Goal: Task Accomplishment & Management: Complete application form

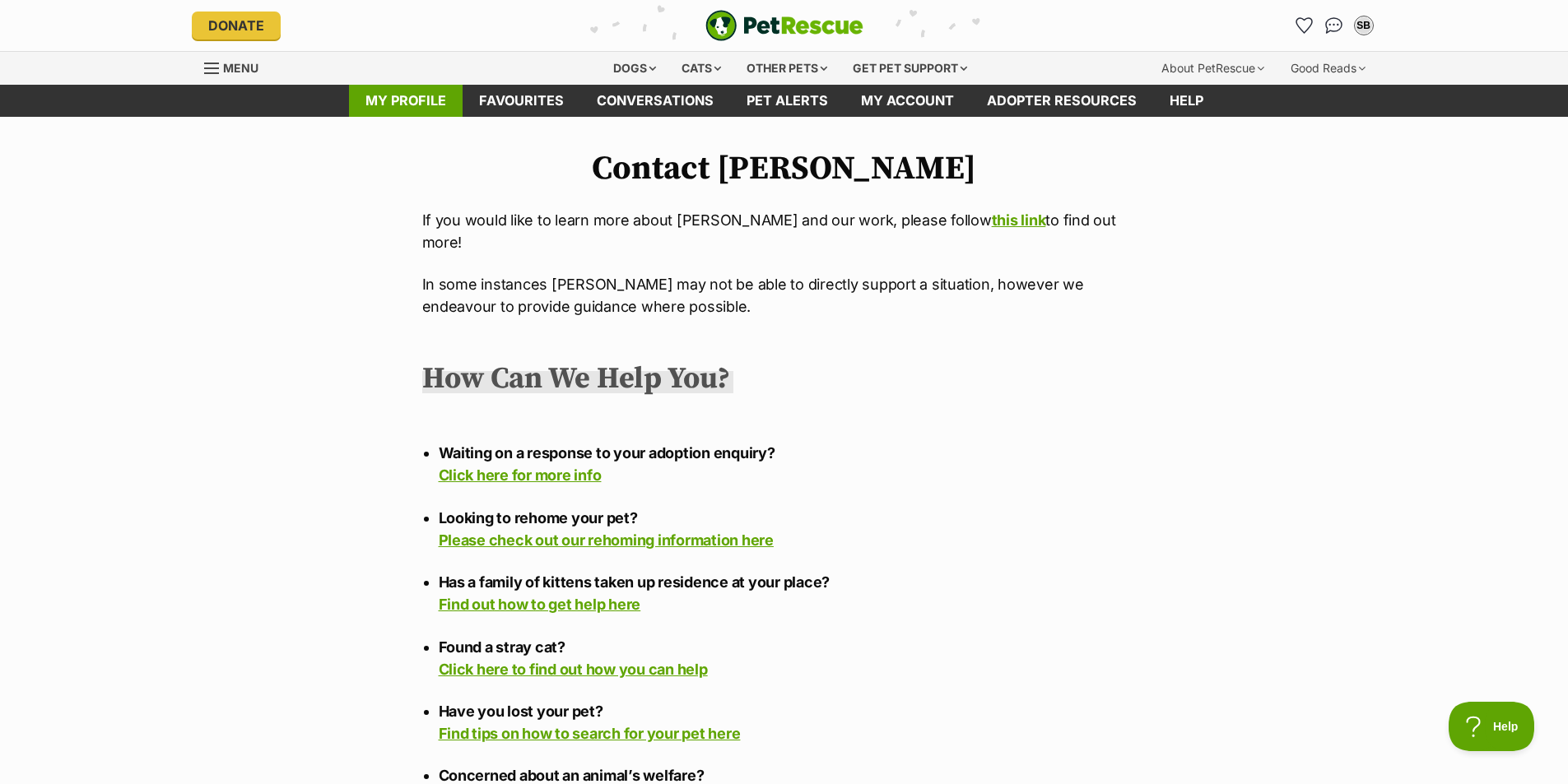
click at [405, 99] on link "My profile" at bounding box center [406, 100] width 114 height 32
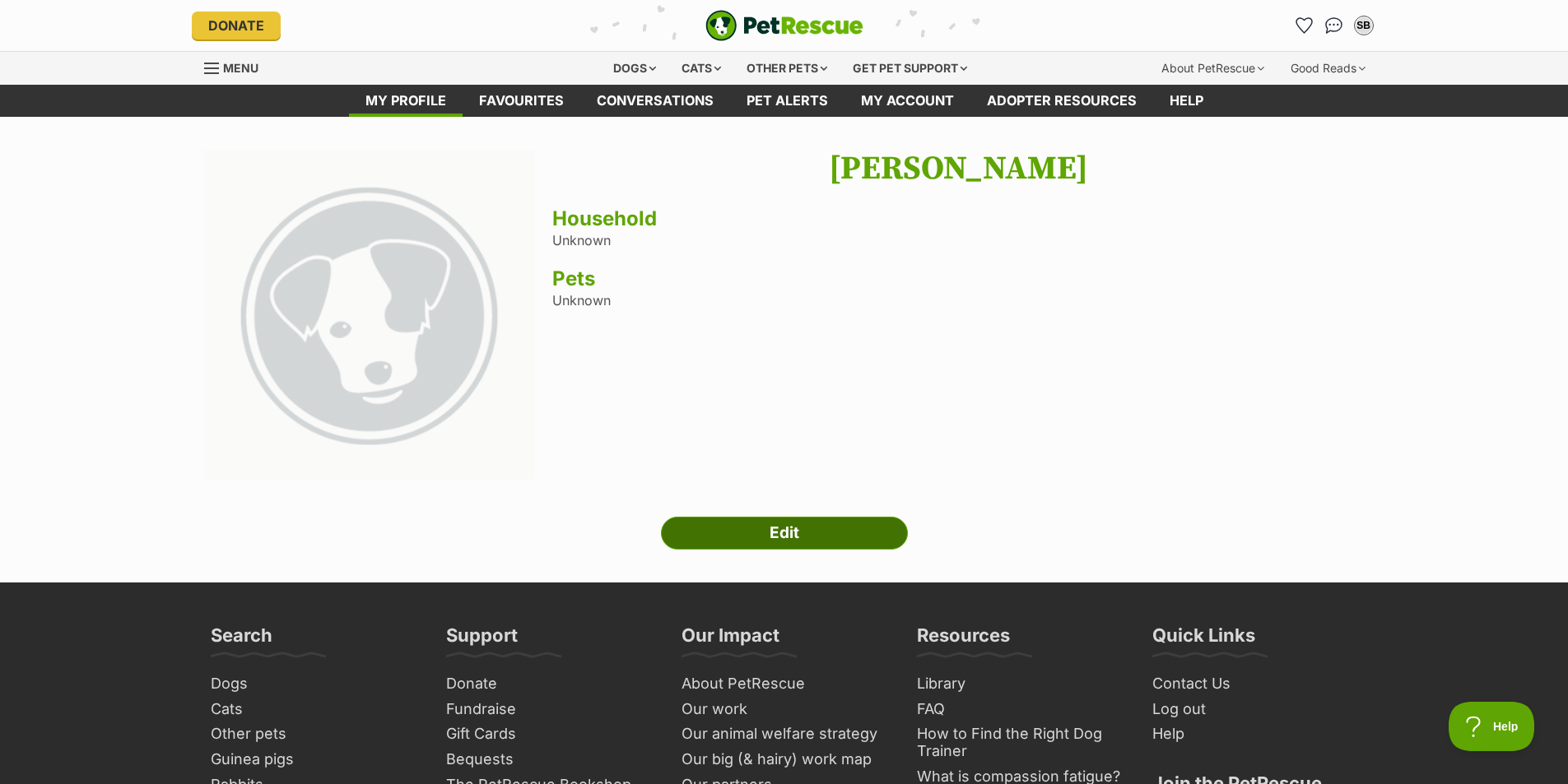
click at [757, 533] on link "Edit" at bounding box center [784, 533] width 247 height 33
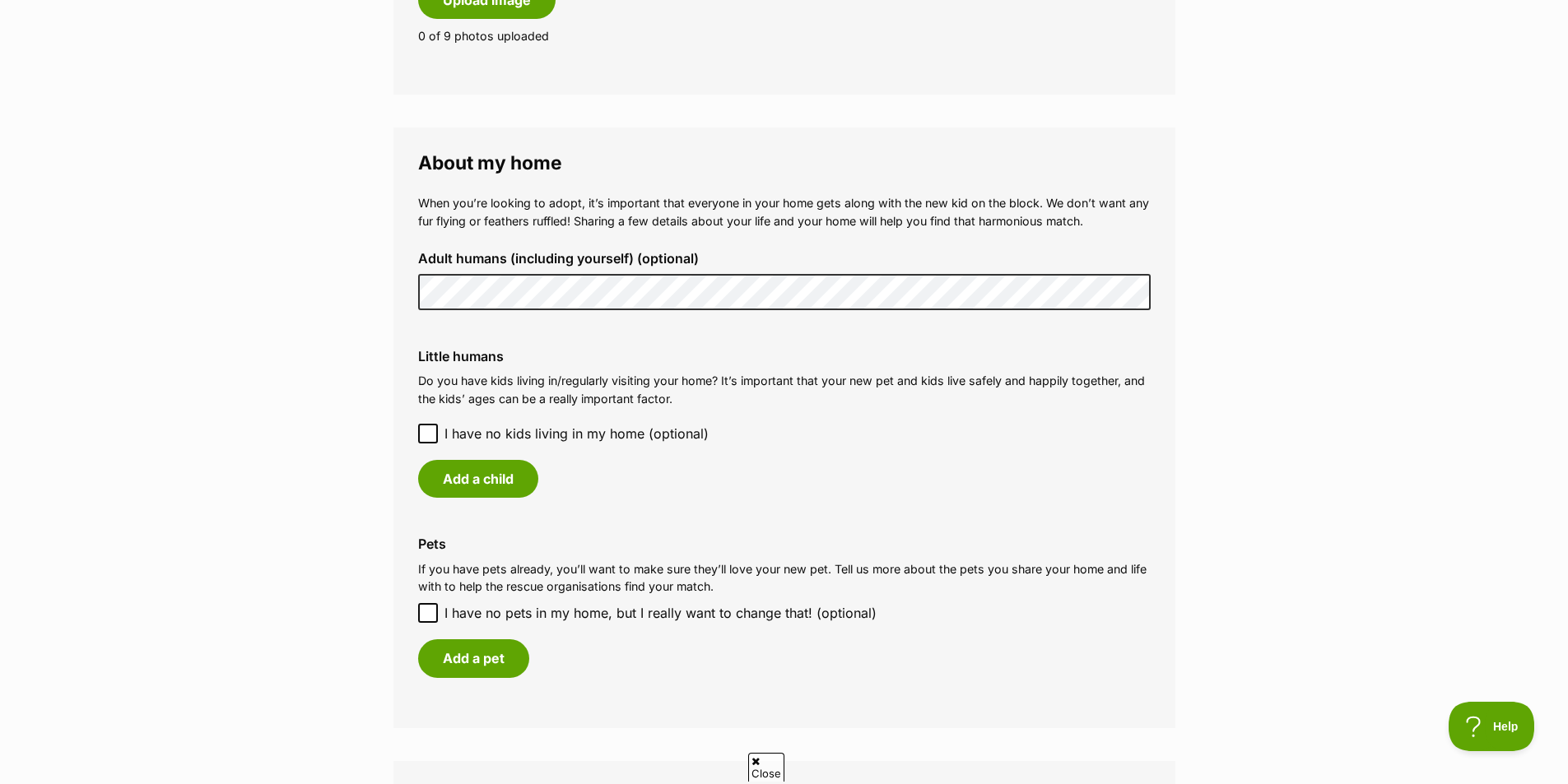
scroll to position [1092, 0]
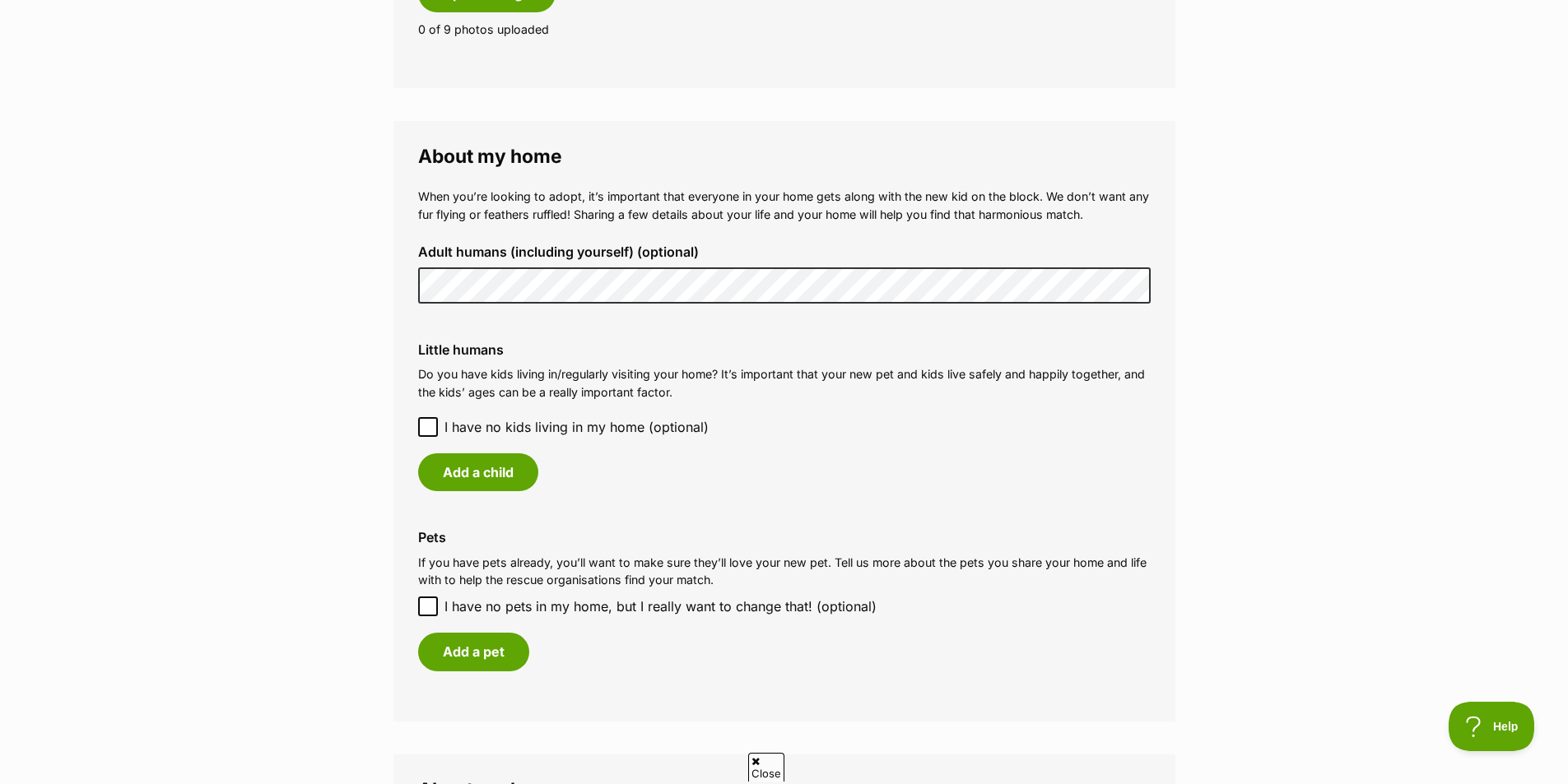
click at [426, 426] on icon at bounding box center [427, 426] width 12 height 12
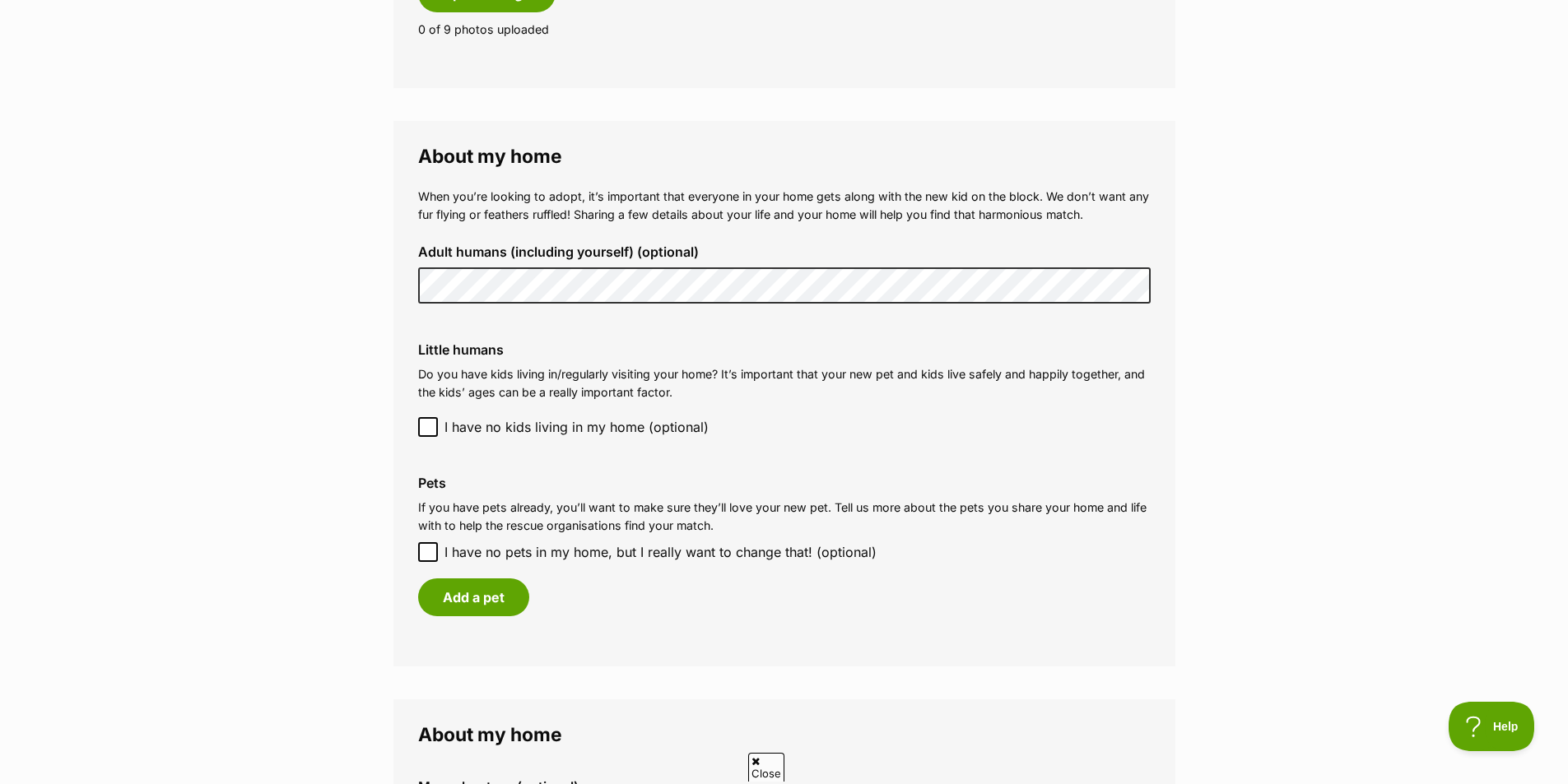
click at [428, 557] on icon at bounding box center [427, 552] width 12 height 12
click at [428, 557] on input "I have no pets in my home, but I really want to change that! (optional)" at bounding box center [427, 551] width 19 height 19
checkbox input "true"
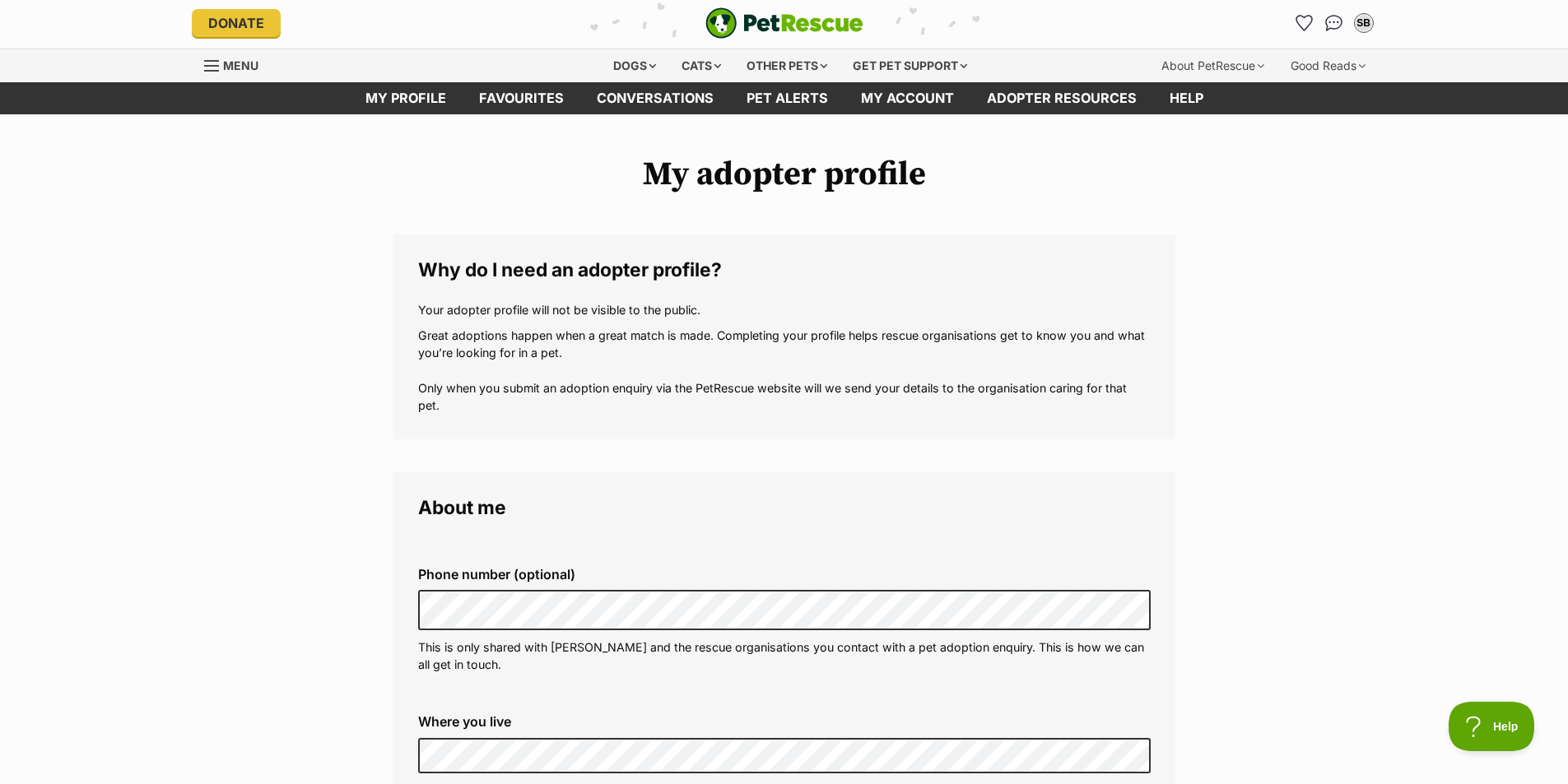
scroll to position [6, 0]
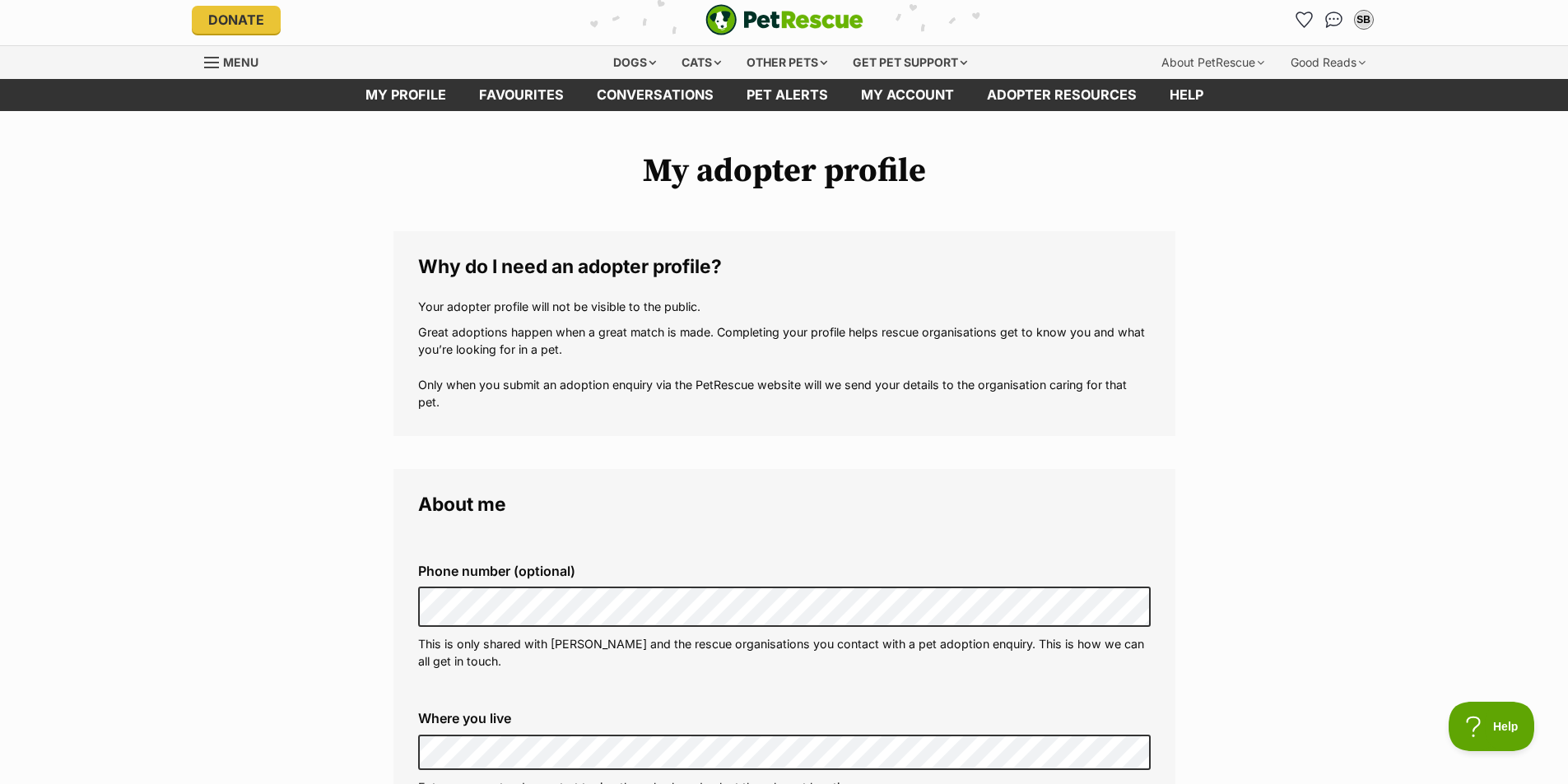
click at [222, 59] on link "Menu" at bounding box center [237, 61] width 66 height 29
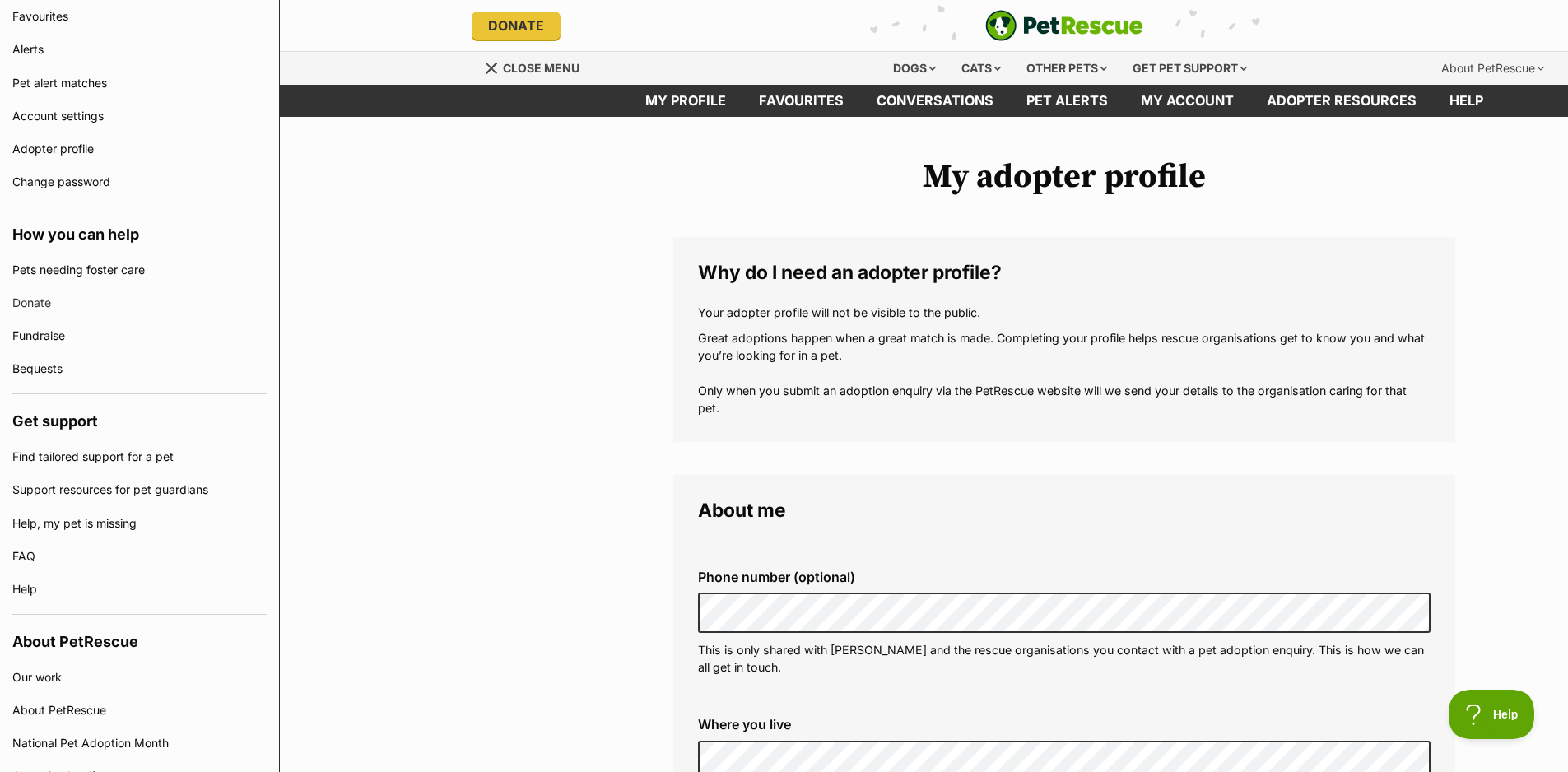
scroll to position [597, 0]
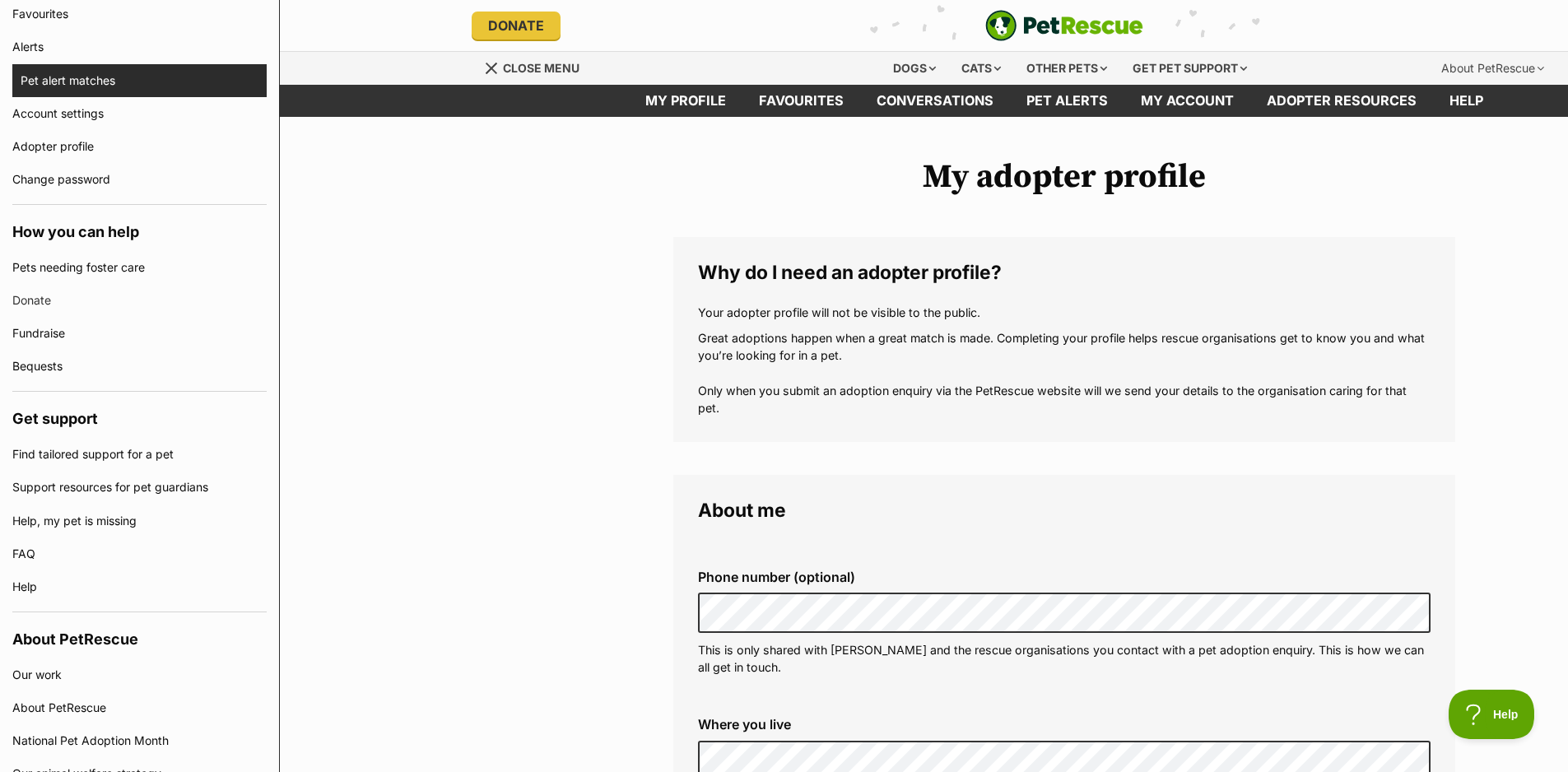
click at [41, 78] on link "Pet alert matches" at bounding box center [143, 81] width 246 height 33
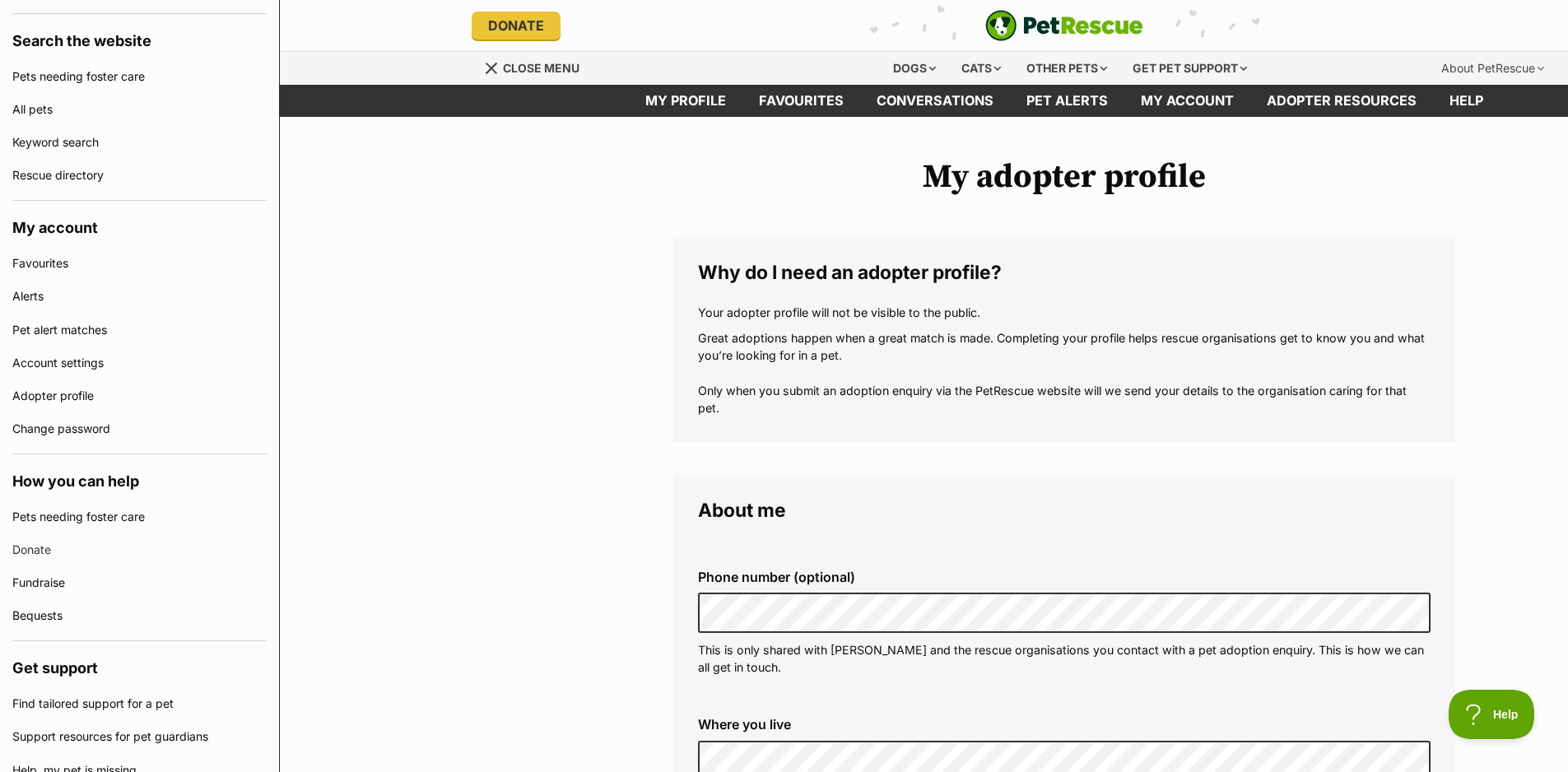
scroll to position [312, 0]
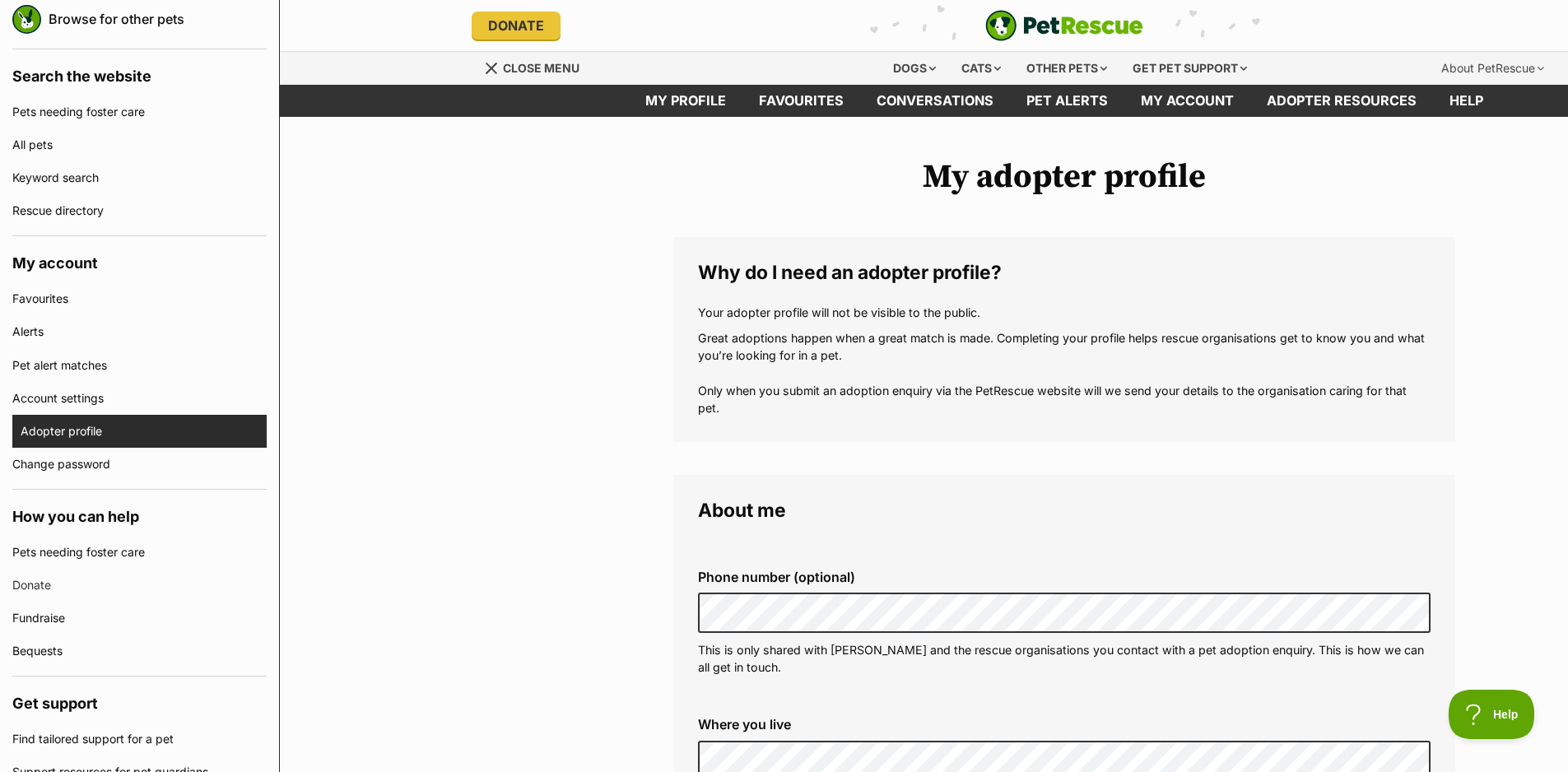
click at [93, 425] on link "Adopter profile" at bounding box center [143, 431] width 246 height 33
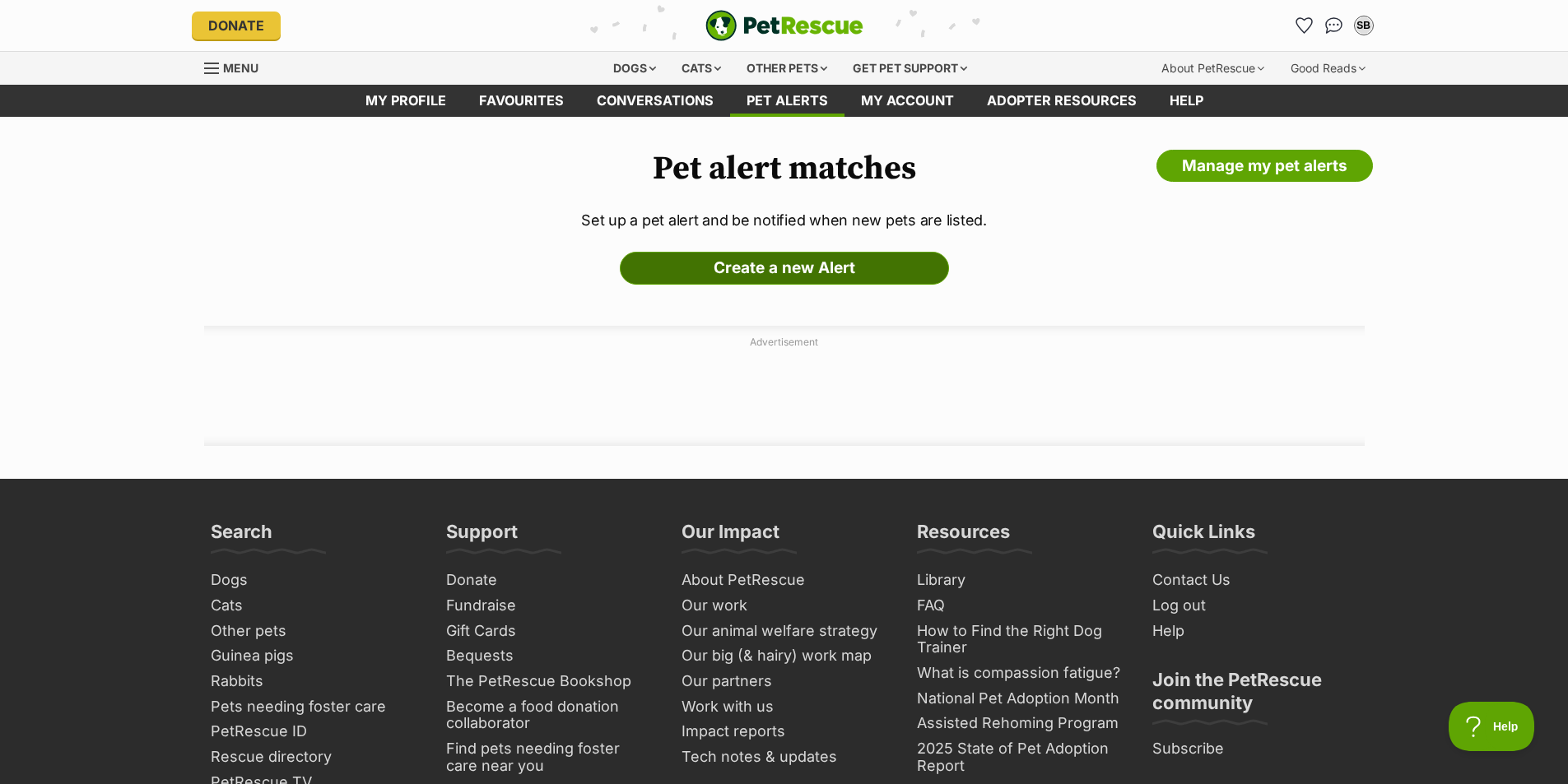
click at [744, 270] on link "Create a new Alert" at bounding box center [784, 268] width 329 height 33
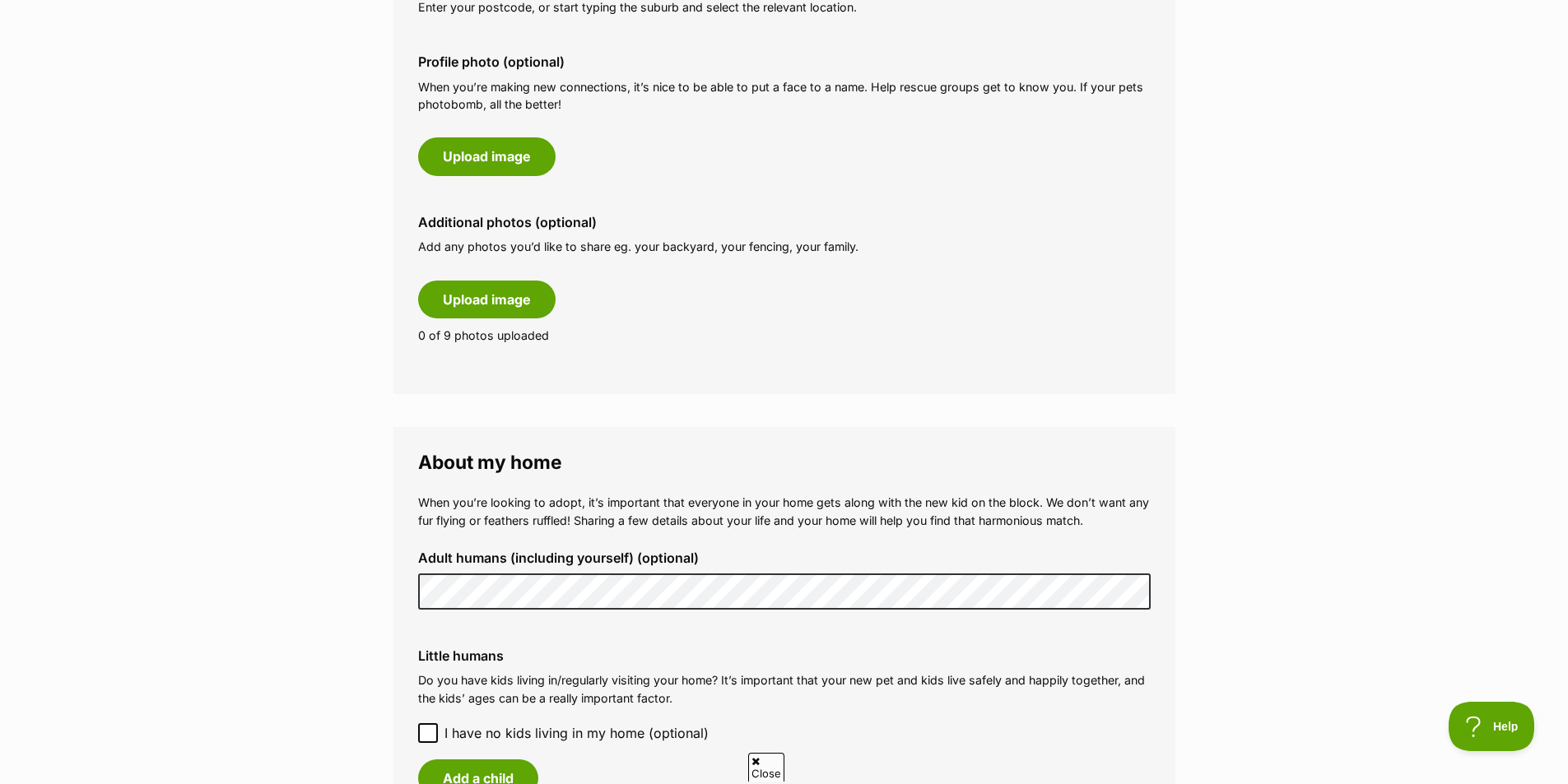
scroll to position [823, 0]
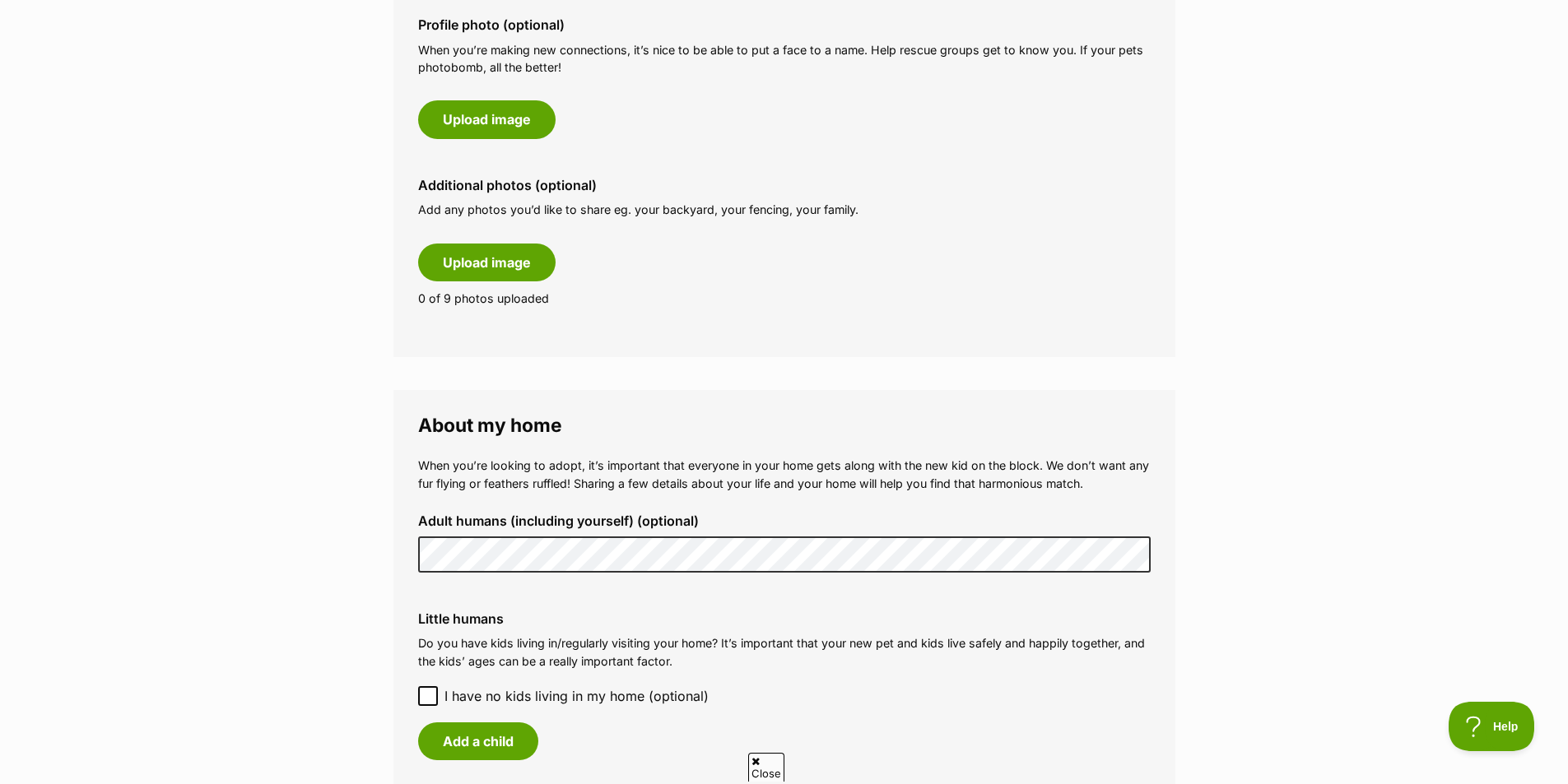
click at [378, 556] on main "My adopter profile Why do I need an adopter profile? Your adopter profile will …" at bounding box center [784, 480] width 1568 height 2371
click at [427, 697] on icon at bounding box center [427, 696] width 12 height 12
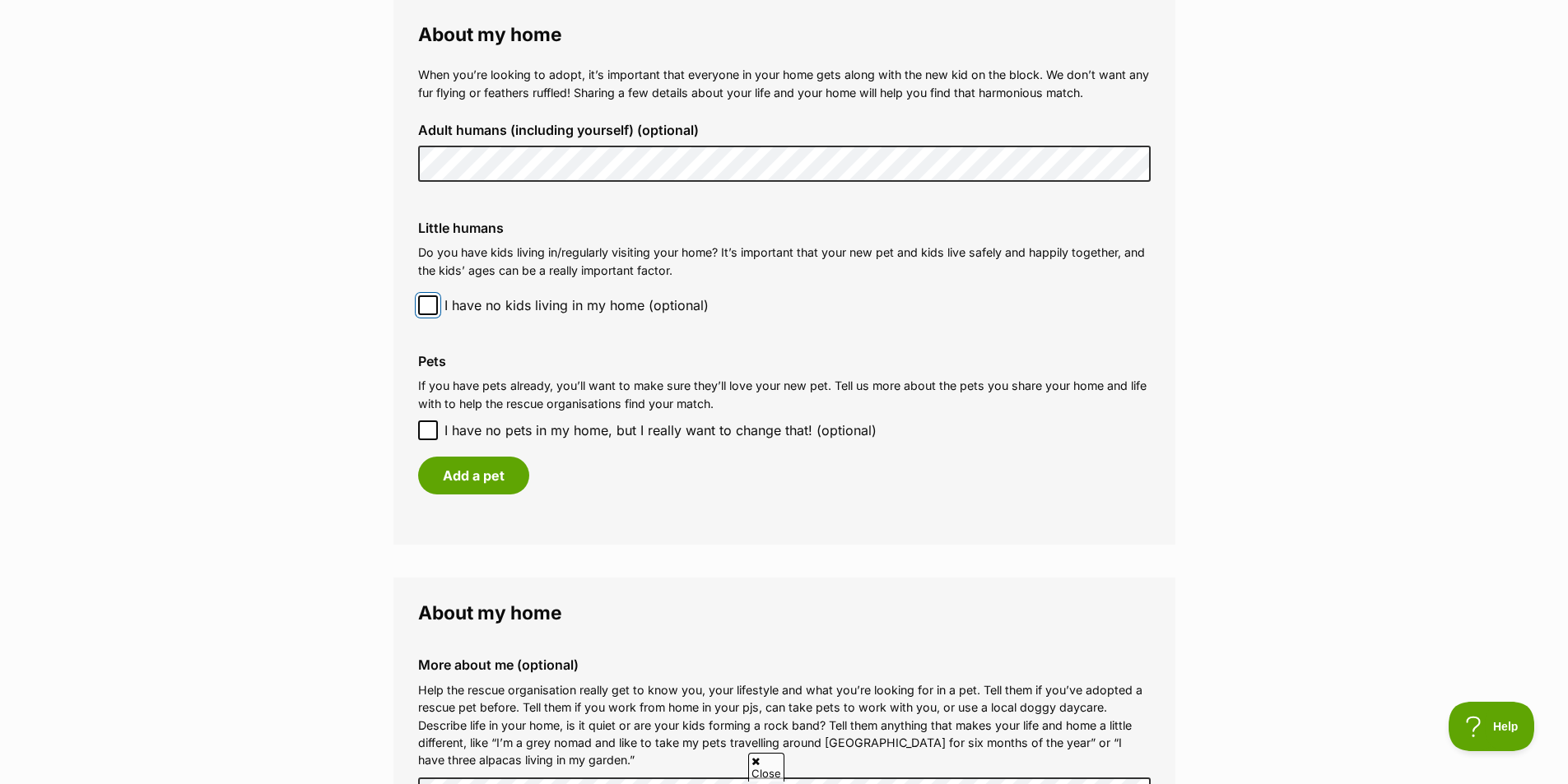
scroll to position [1234, 0]
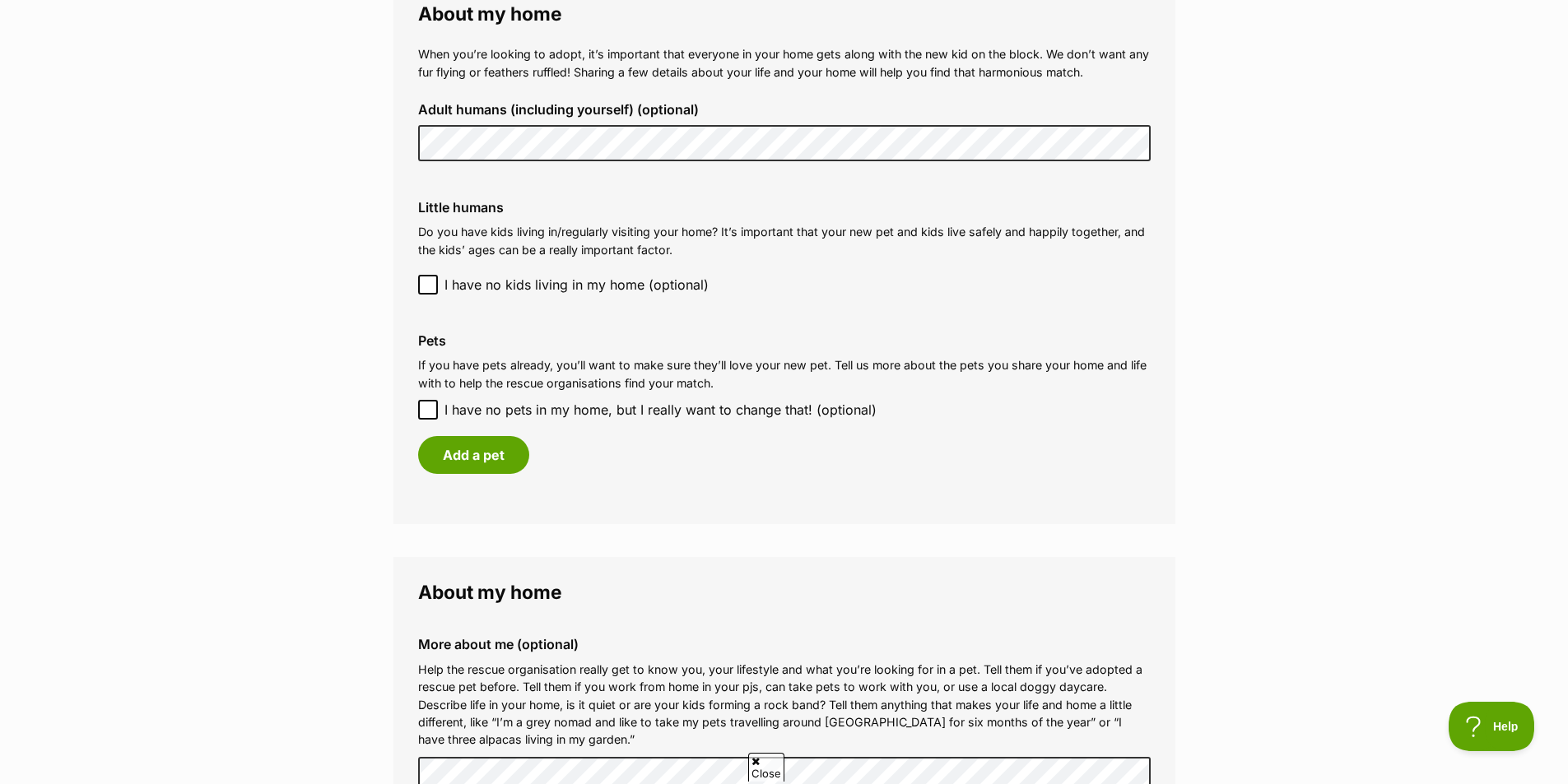
click at [430, 405] on icon at bounding box center [427, 410] width 12 height 12
click at [430, 405] on input "I have no pets in my home, but I really want to change that! (optional)" at bounding box center [427, 409] width 19 height 19
checkbox input "true"
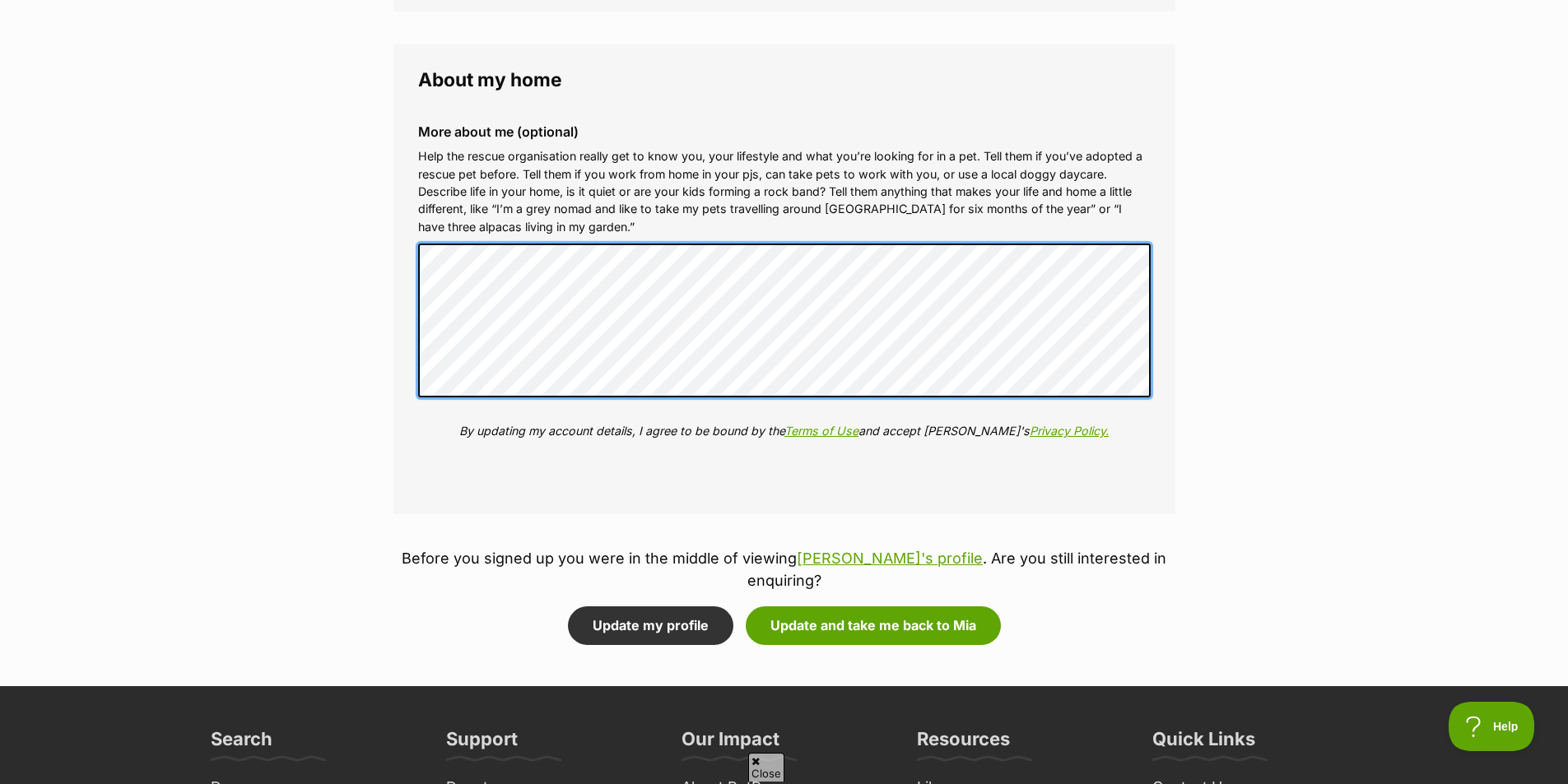
scroll to position [1728, 0]
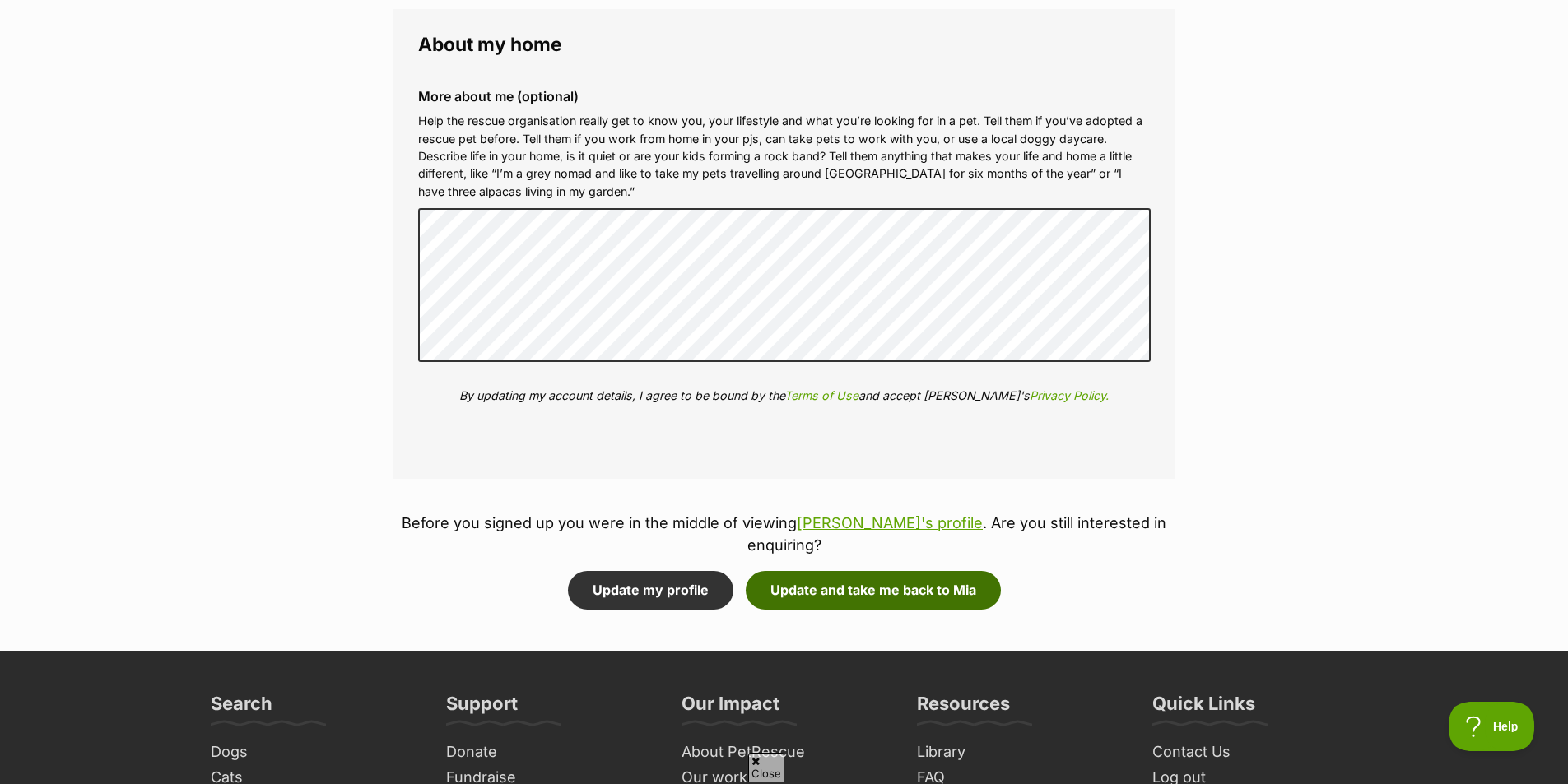
click at [832, 571] on button "Update and take me back to Mia" at bounding box center [873, 589] width 256 height 38
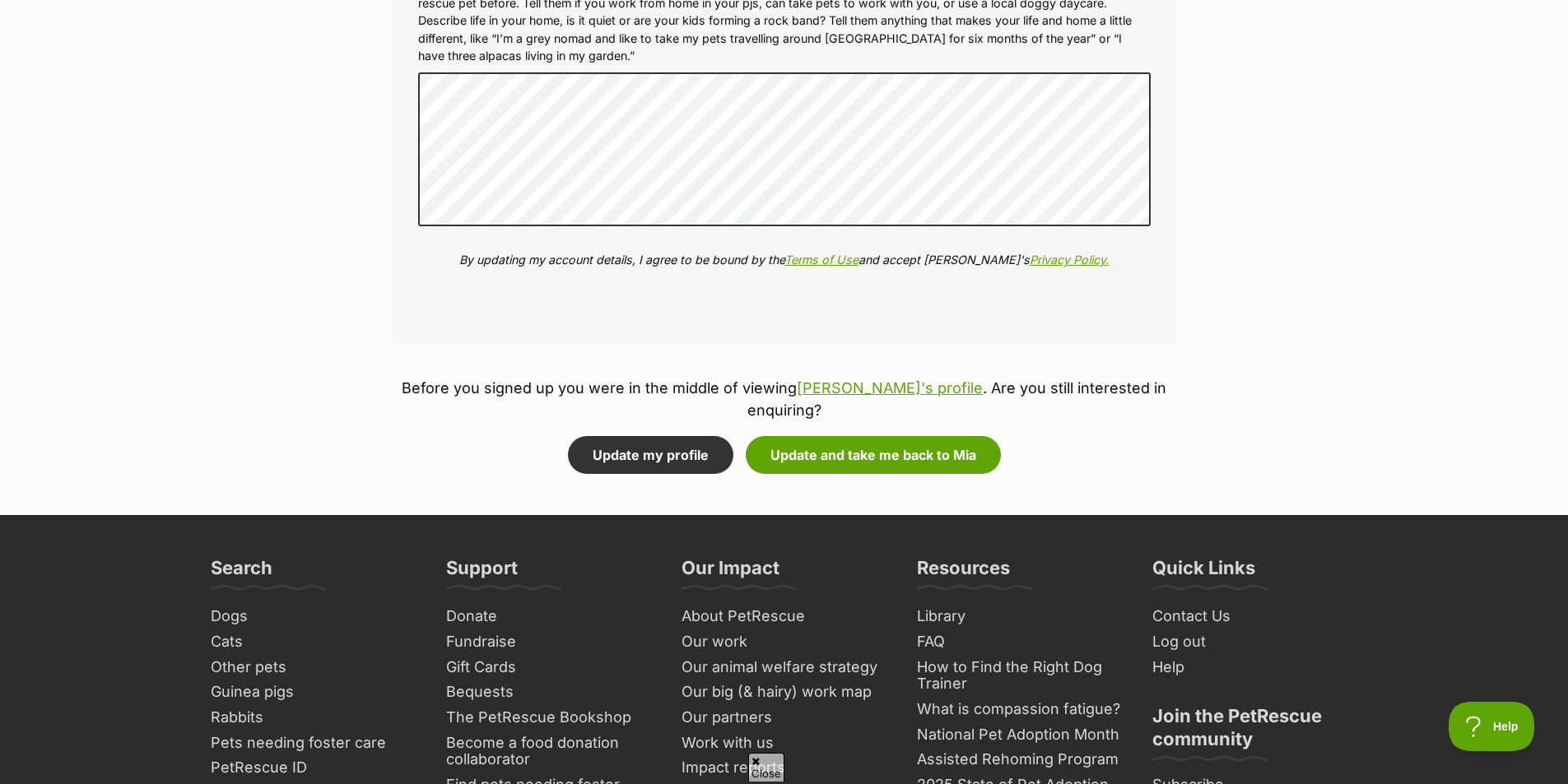
scroll to position [1892, 0]
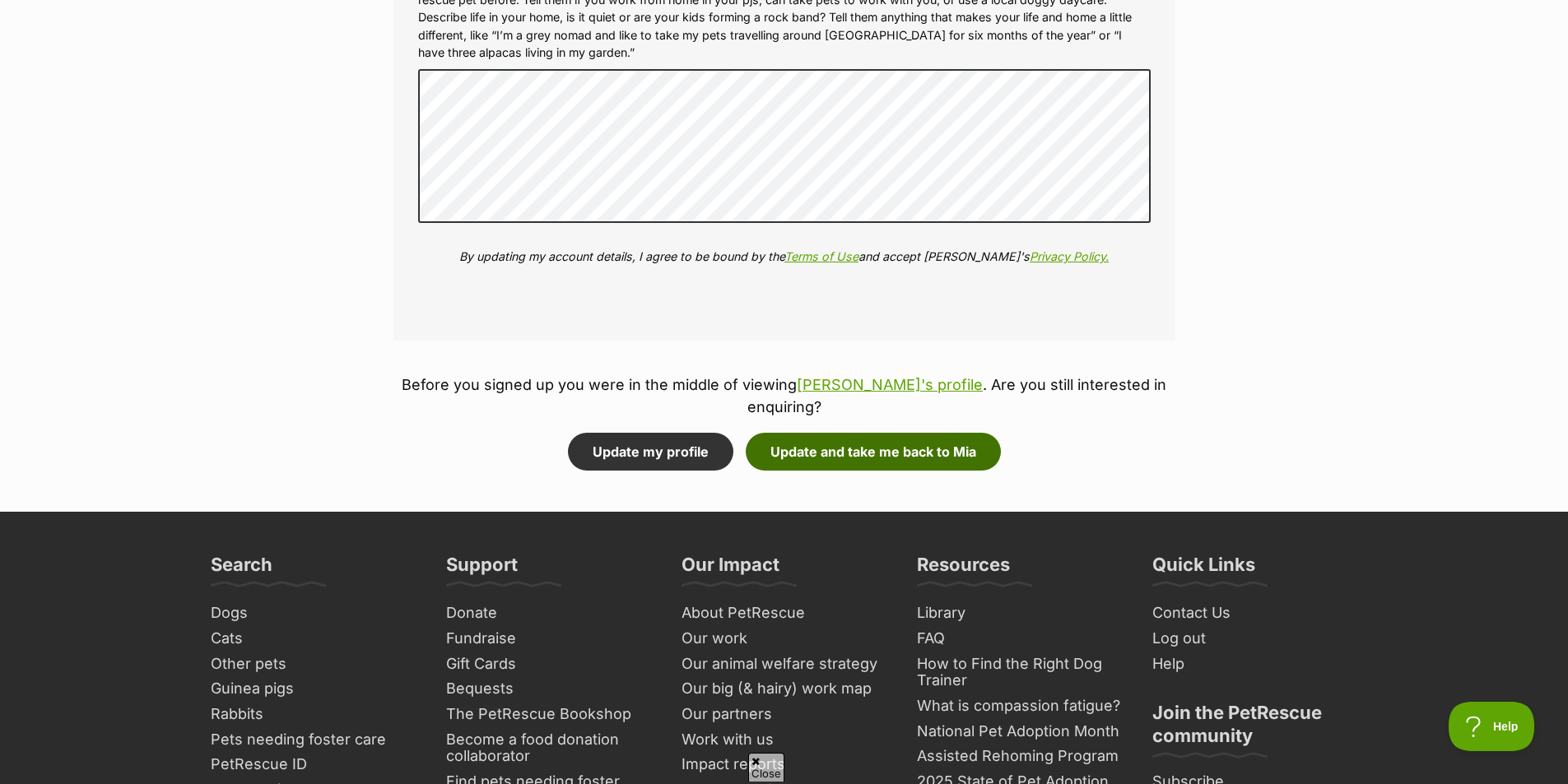
click at [903, 433] on button "Update and take me back to Mia" at bounding box center [873, 451] width 256 height 38
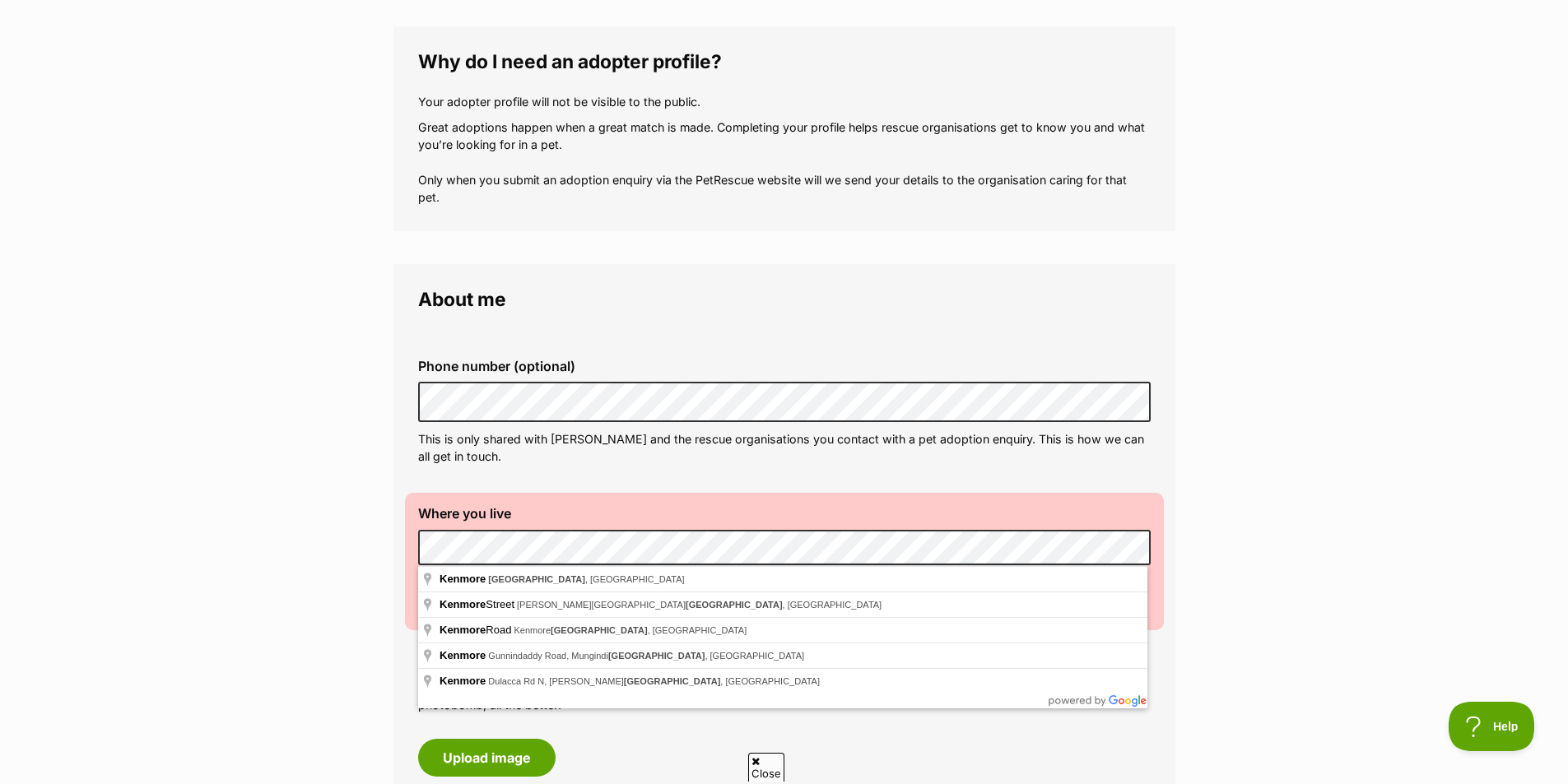
scroll to position [247, 0]
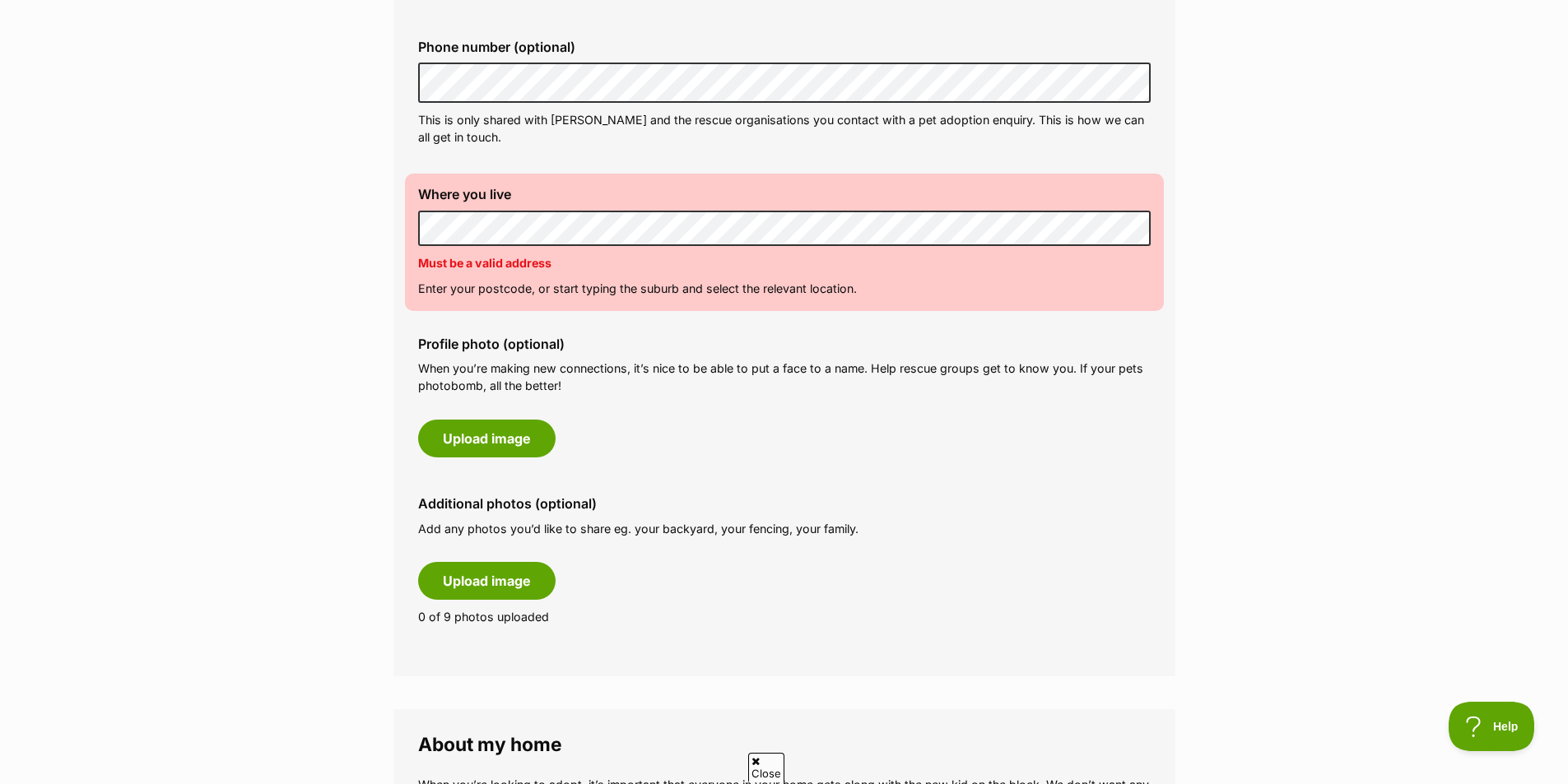
scroll to position [247, 0]
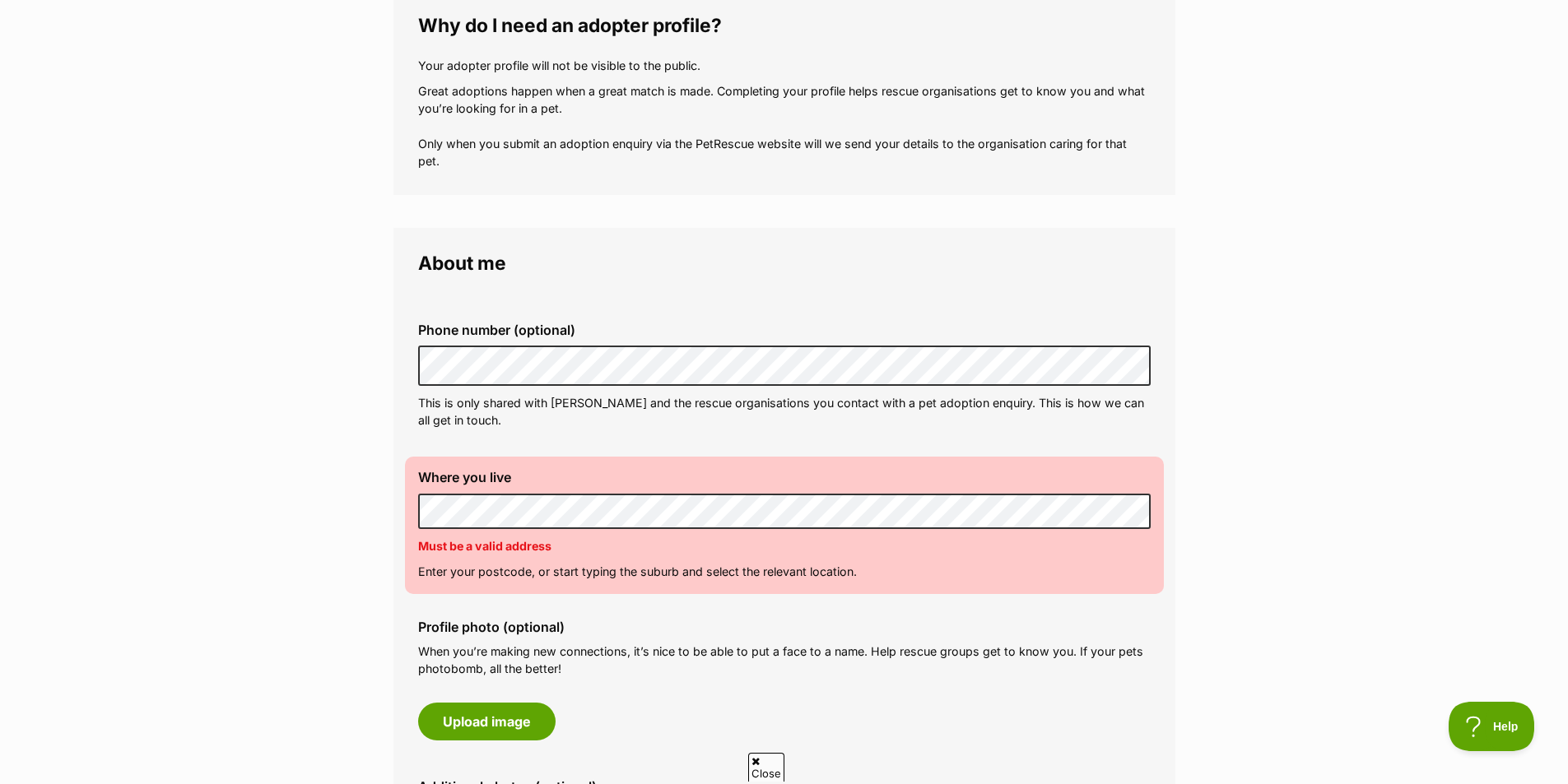
click at [628, 429] on div "Phone number (optional) This is only shared with PetRescue and the rescue organ…" at bounding box center [785, 376] width 759 height 132
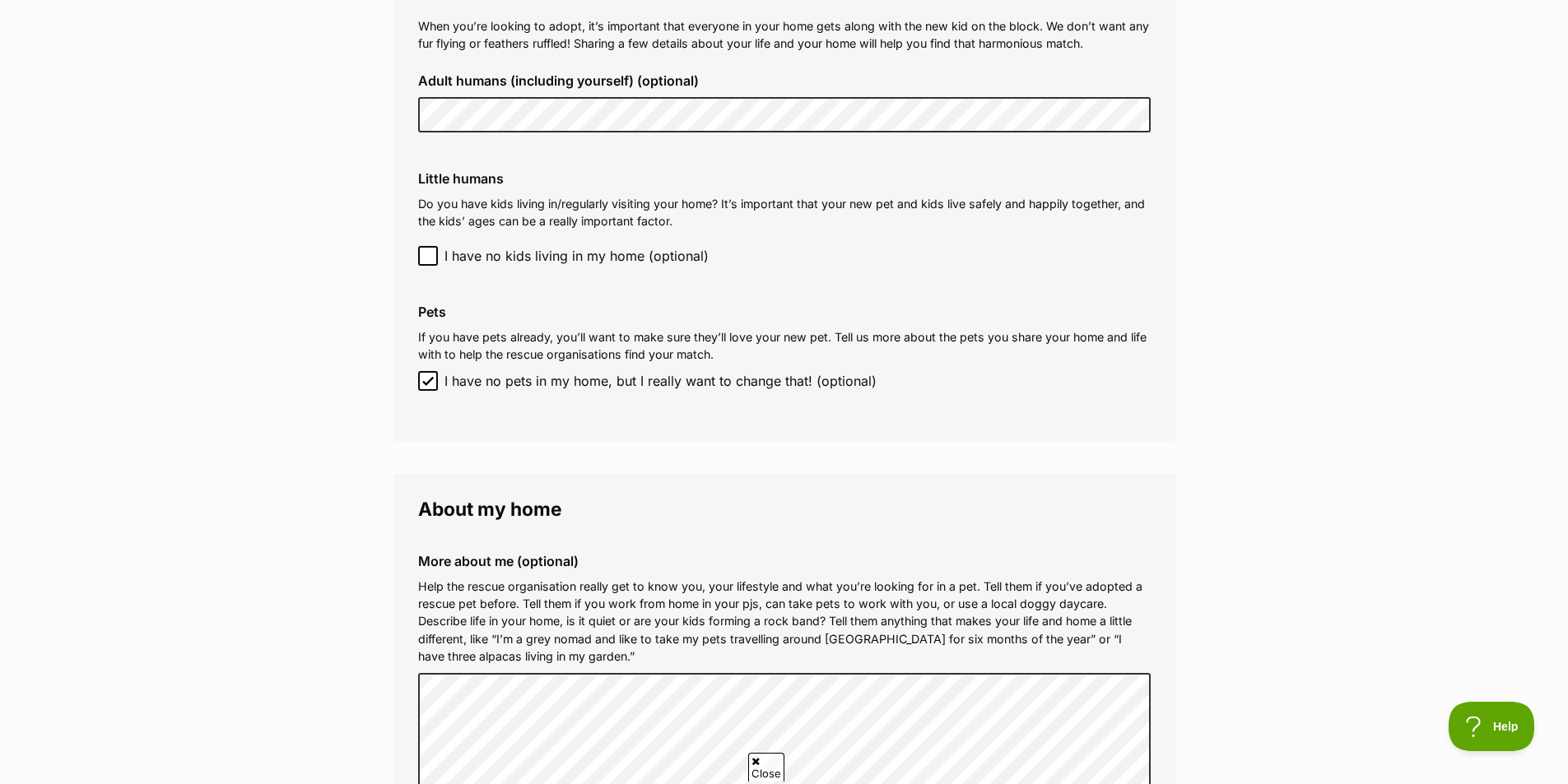
scroll to position [1728, 0]
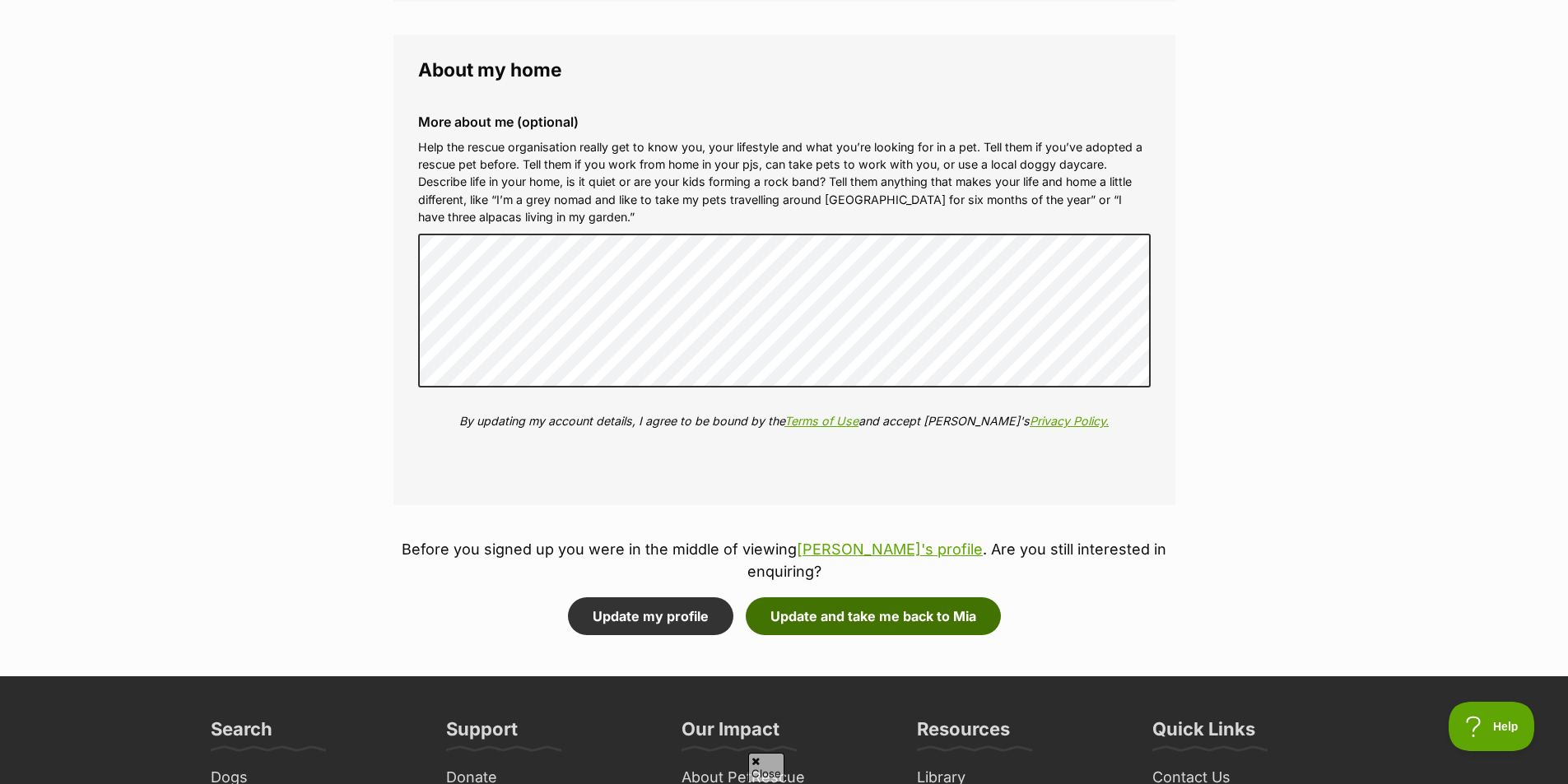
click at [842, 597] on button "Update and take me back to Mia" at bounding box center [873, 616] width 256 height 38
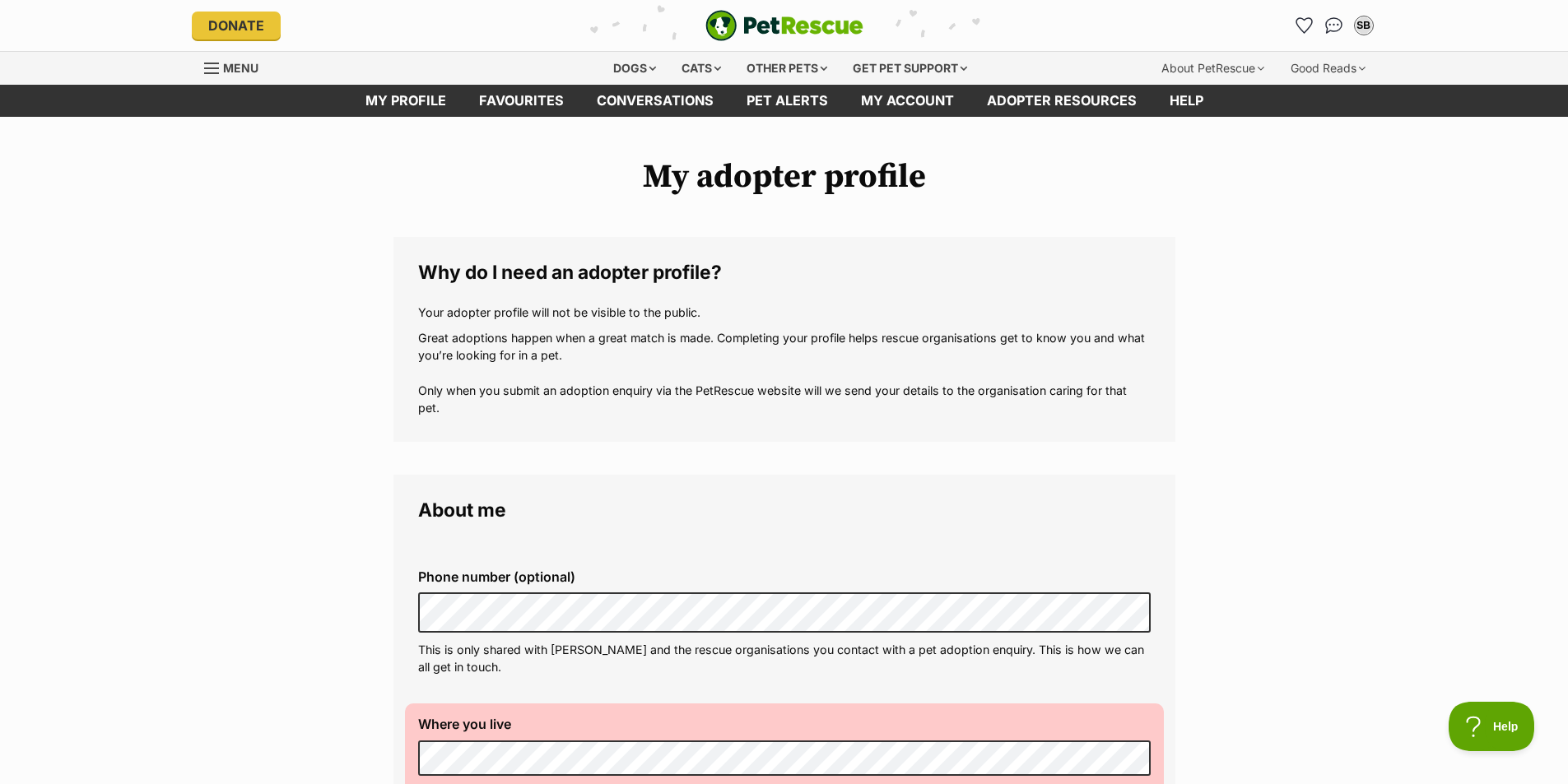
click at [211, 64] on div "Menu" at bounding box center [212, 68] width 17 height 13
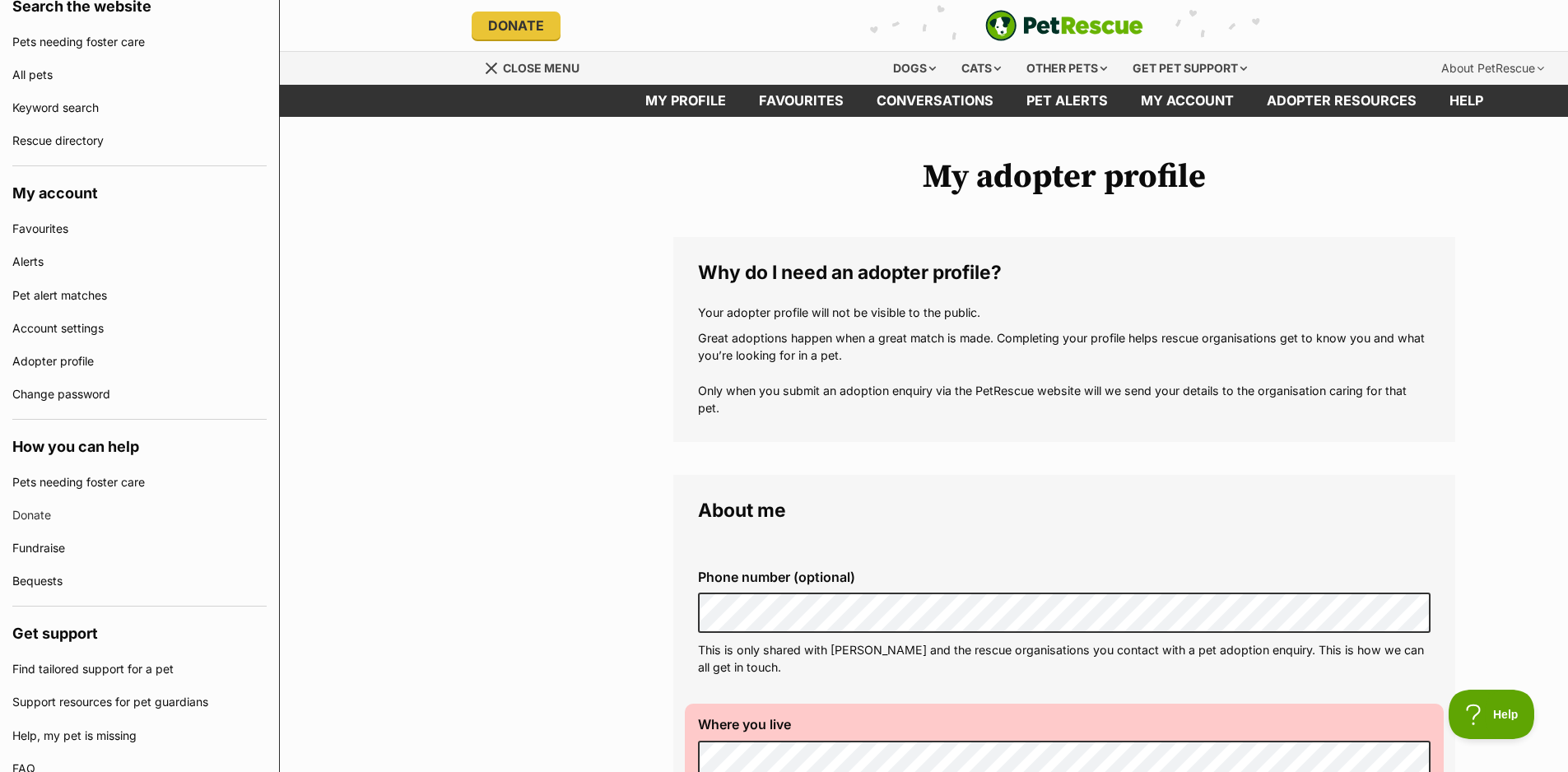
scroll to position [390, 0]
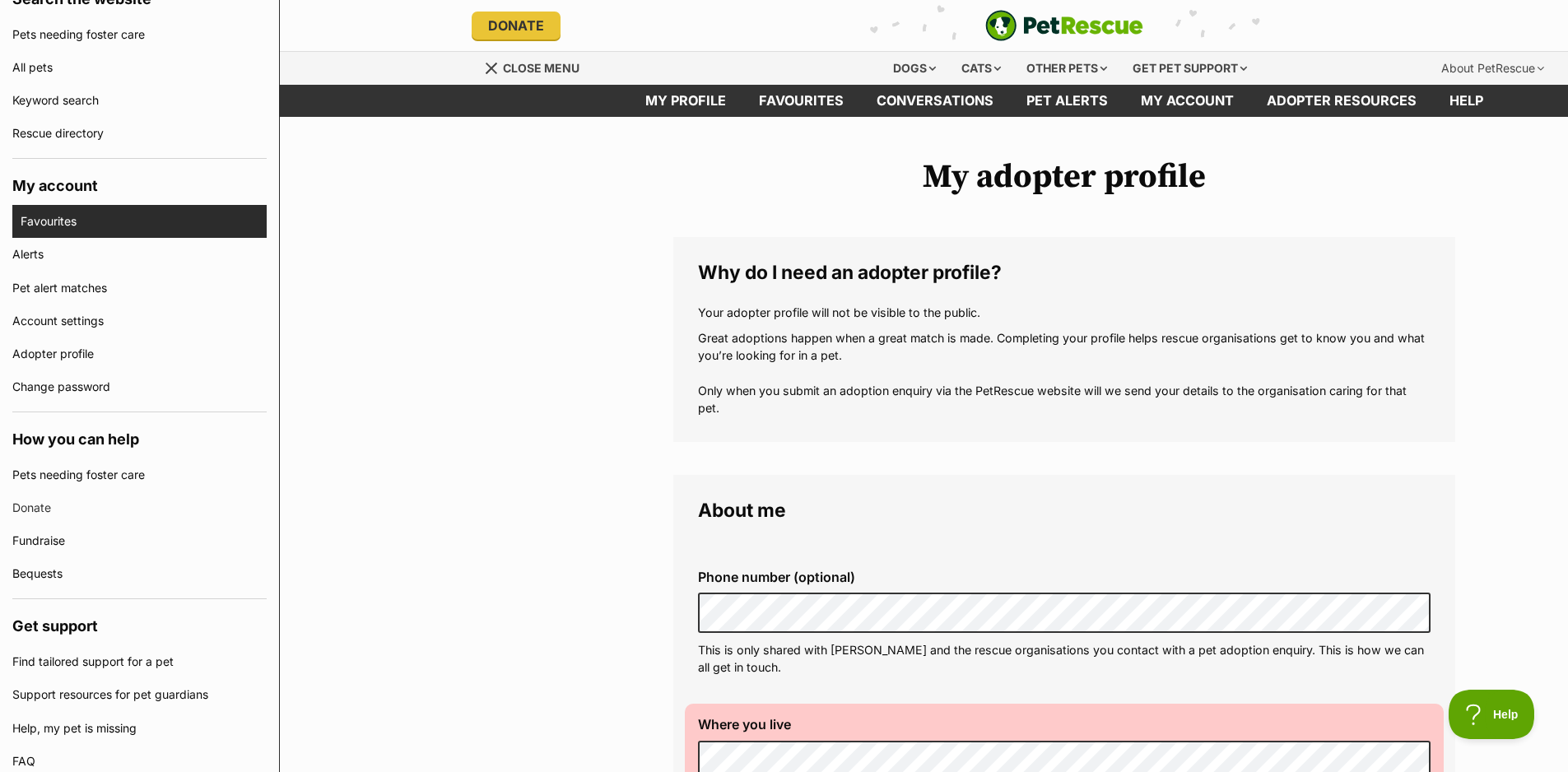
click at [32, 221] on link "Favourites" at bounding box center [143, 221] width 246 height 33
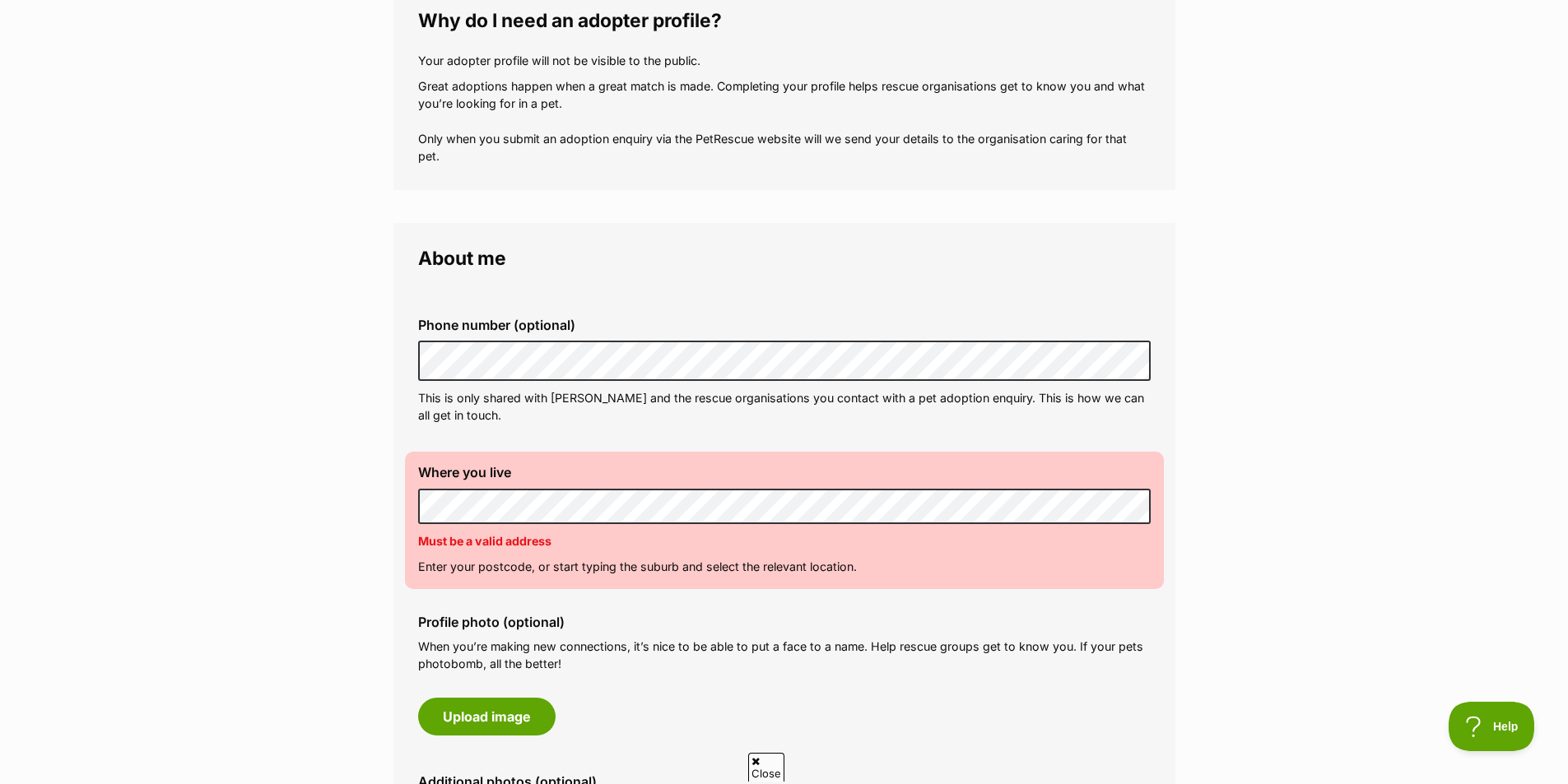
scroll to position [227, 0]
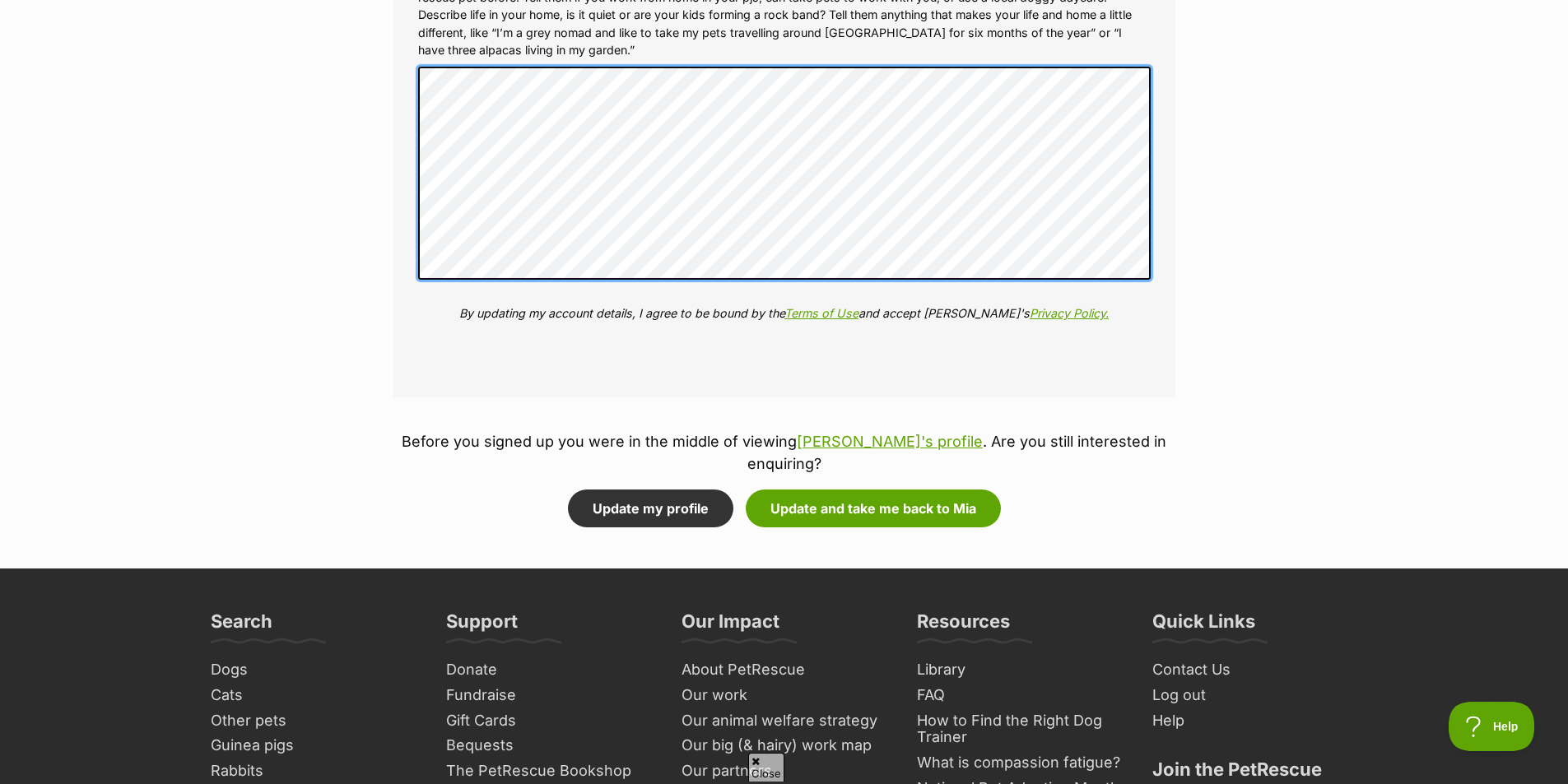
scroll to position [1920, 0]
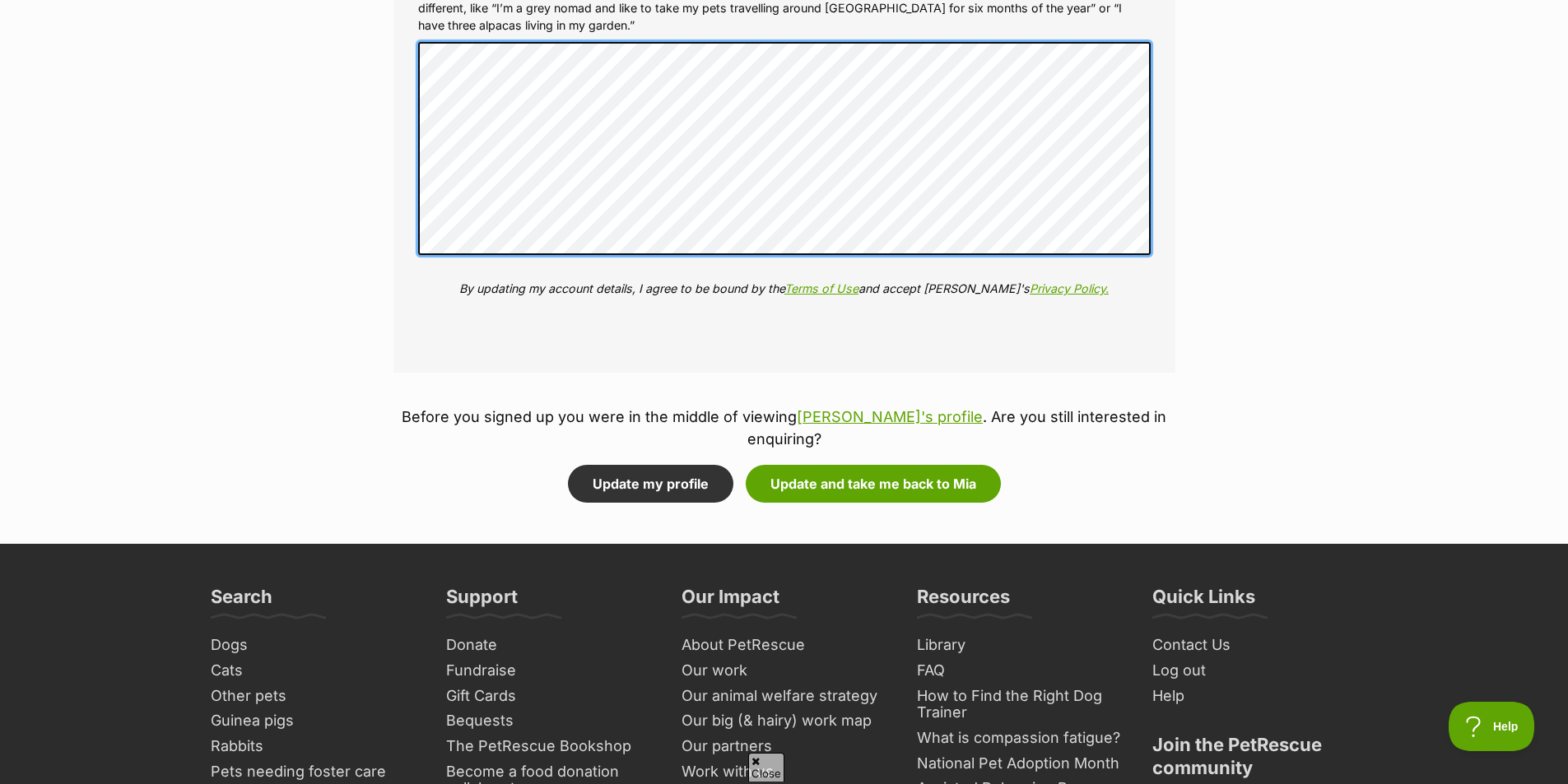
click at [398, 55] on fieldset "About my home More about me (optional) Help the rescue organisation really get …" at bounding box center [784, 108] width 782 height 530
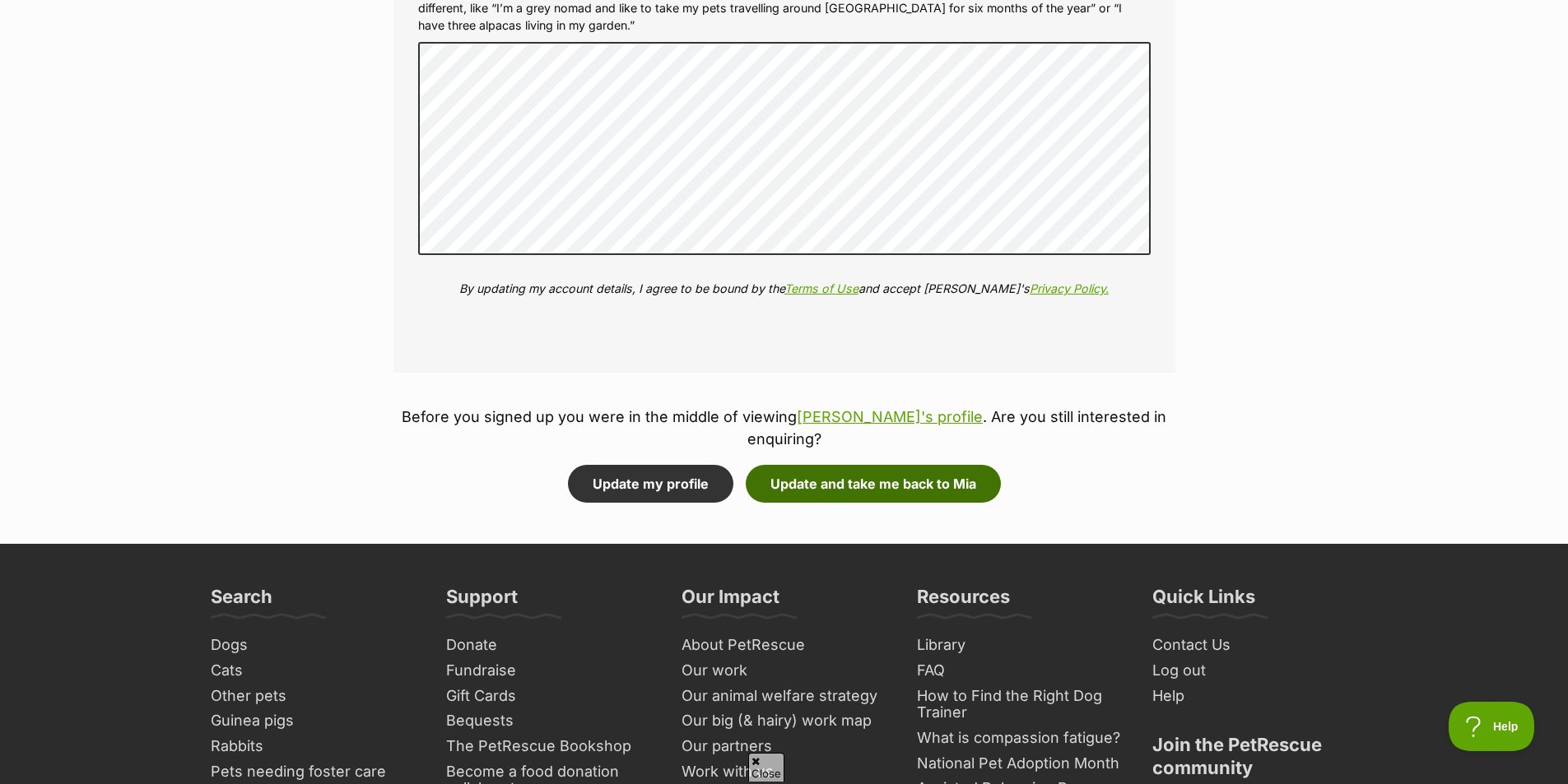
click at [874, 465] on button "Update and take me back to Mia" at bounding box center [873, 483] width 256 height 38
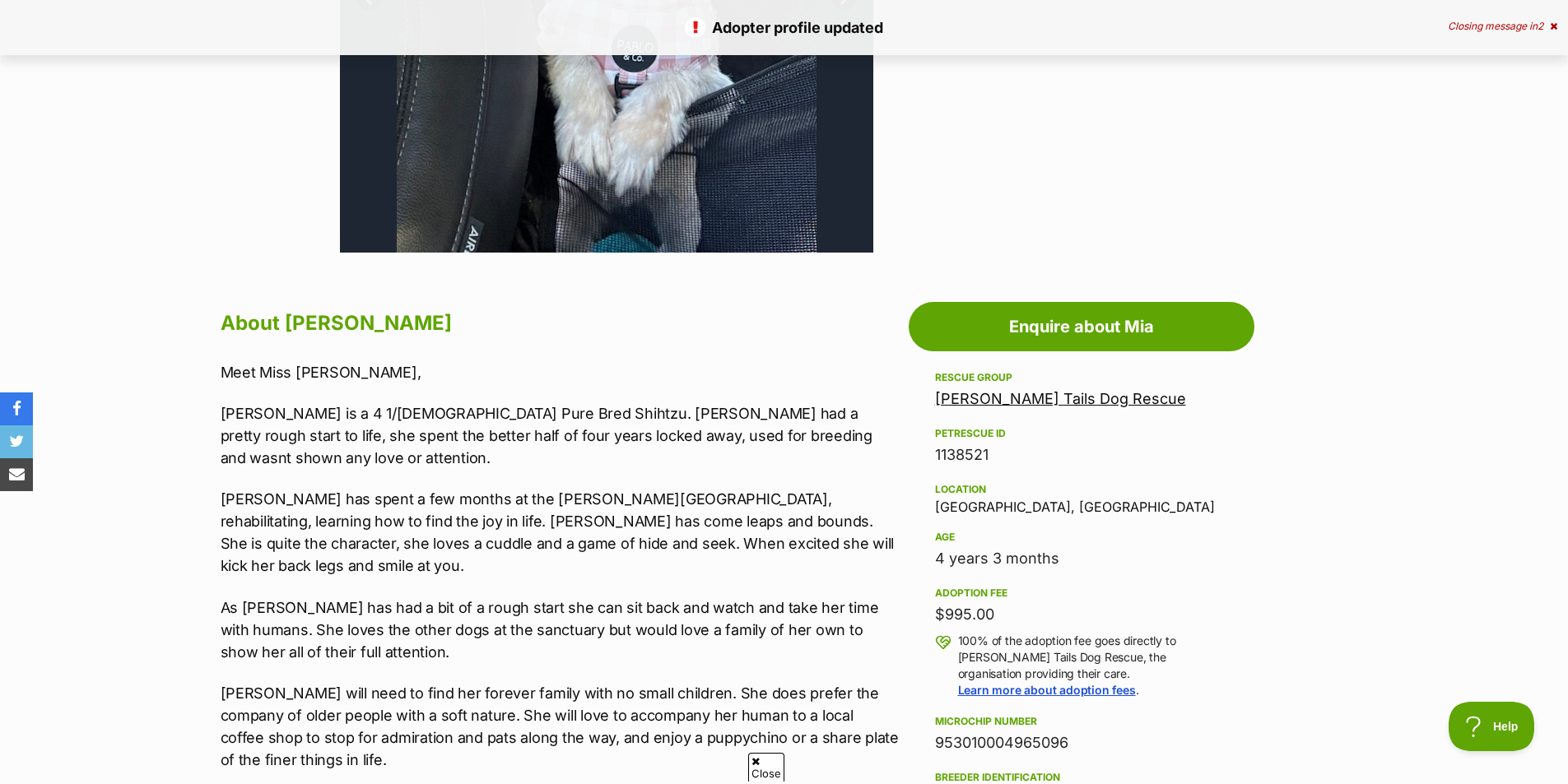
scroll to position [658, 0]
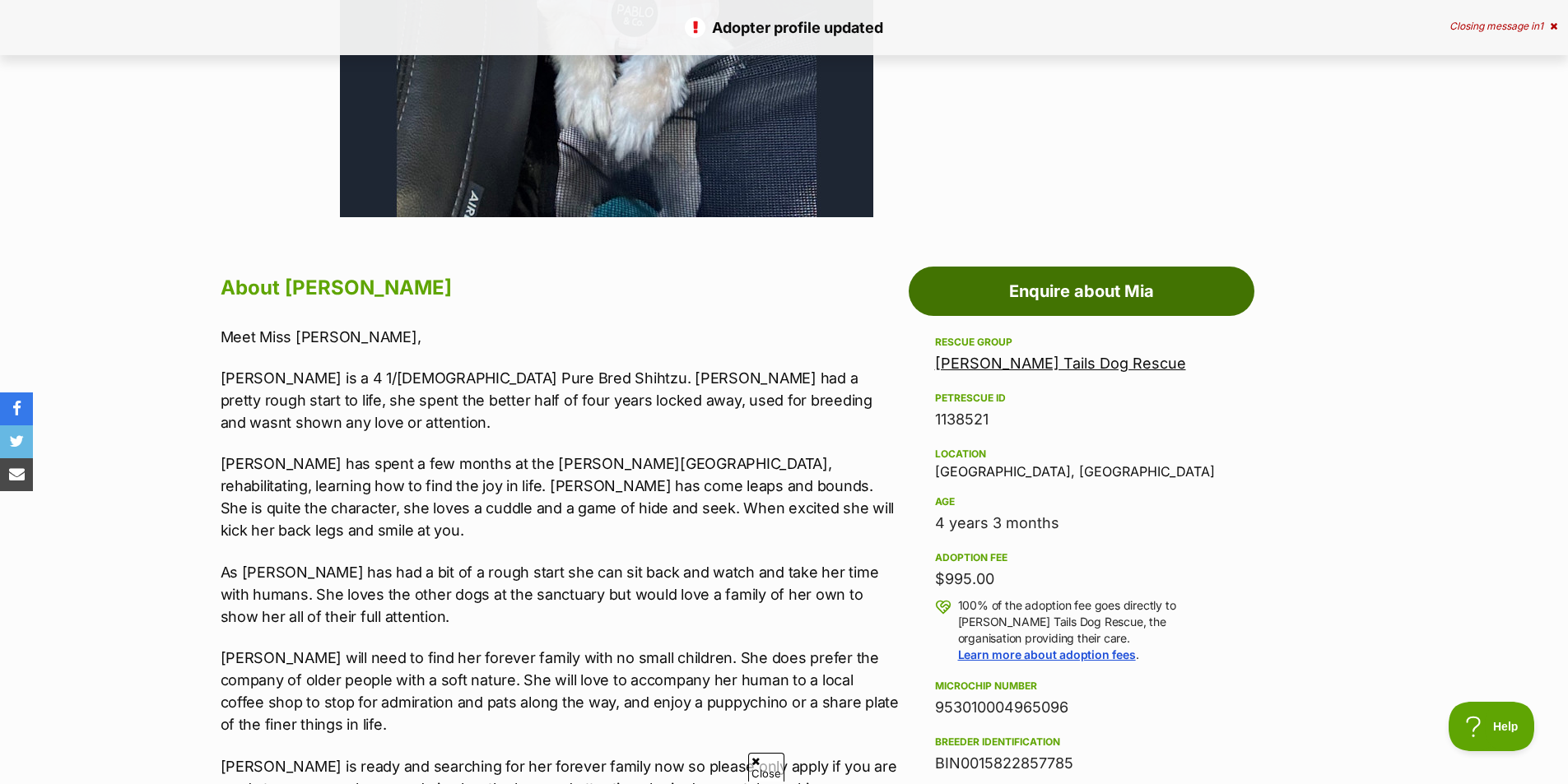
click at [1098, 292] on link "Enquire about Mia" at bounding box center [1081, 291] width 346 height 50
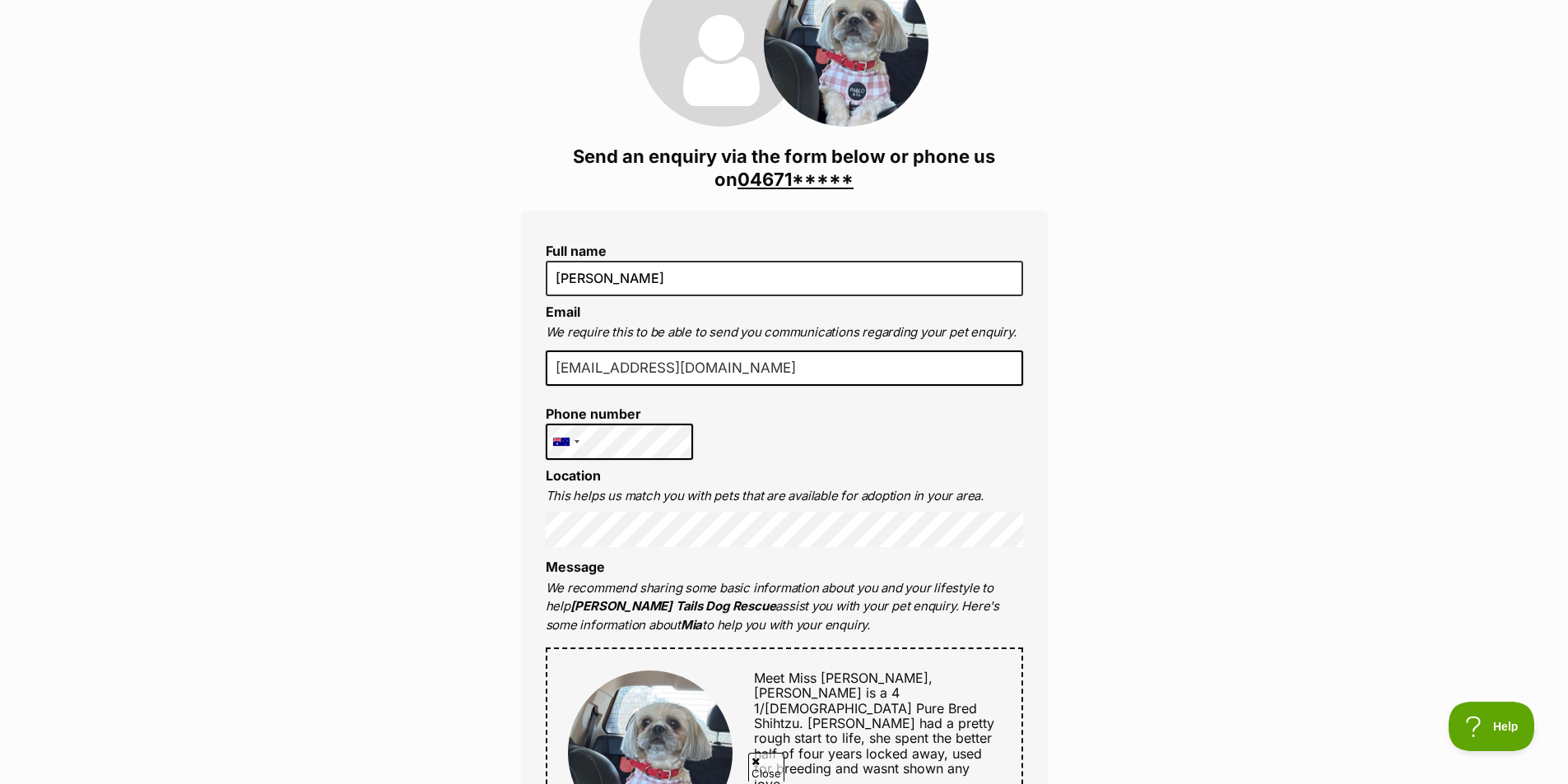
click at [835, 180] on link "04671*****" at bounding box center [795, 179] width 116 height 21
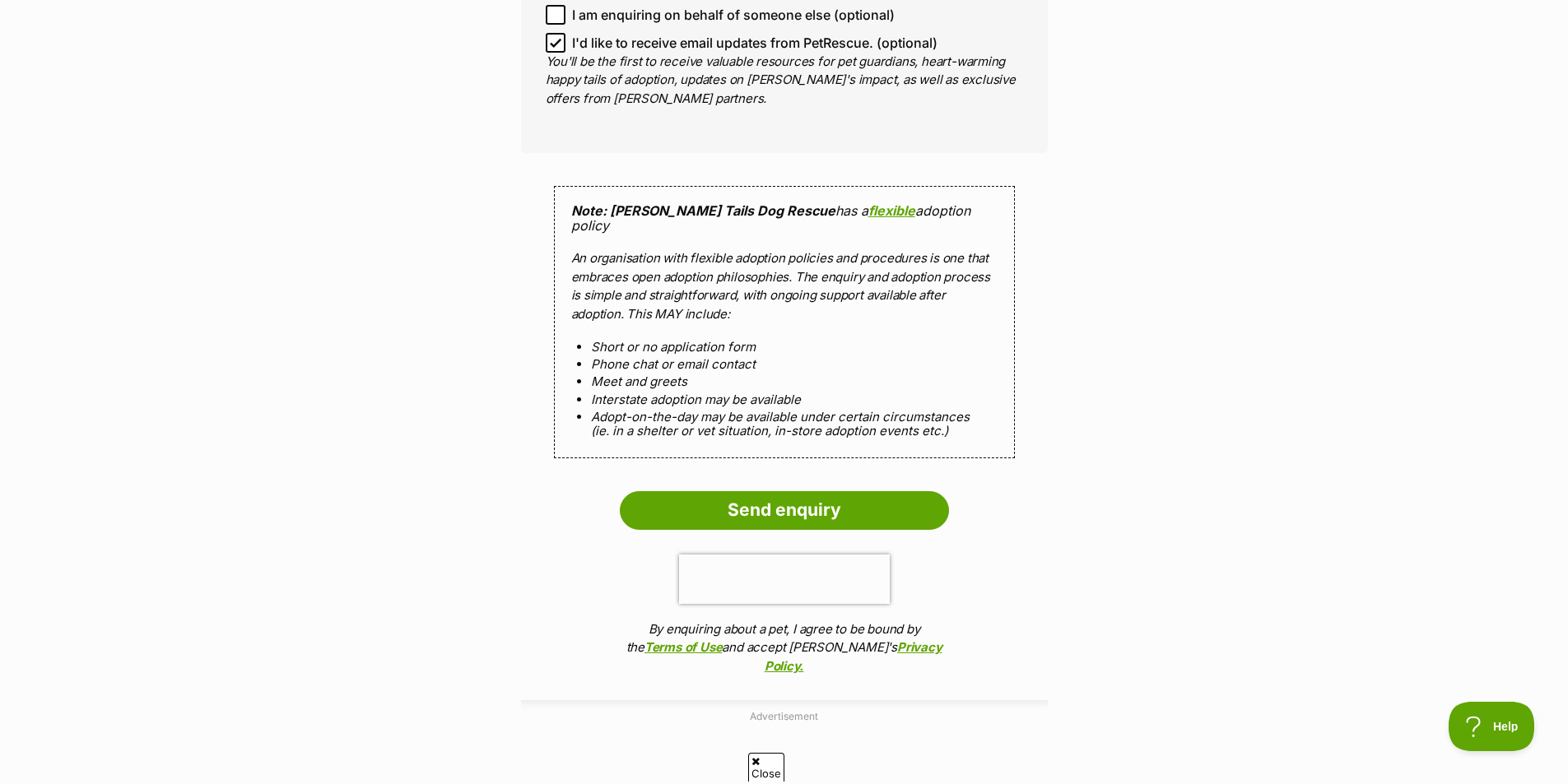
scroll to position [1447, 0]
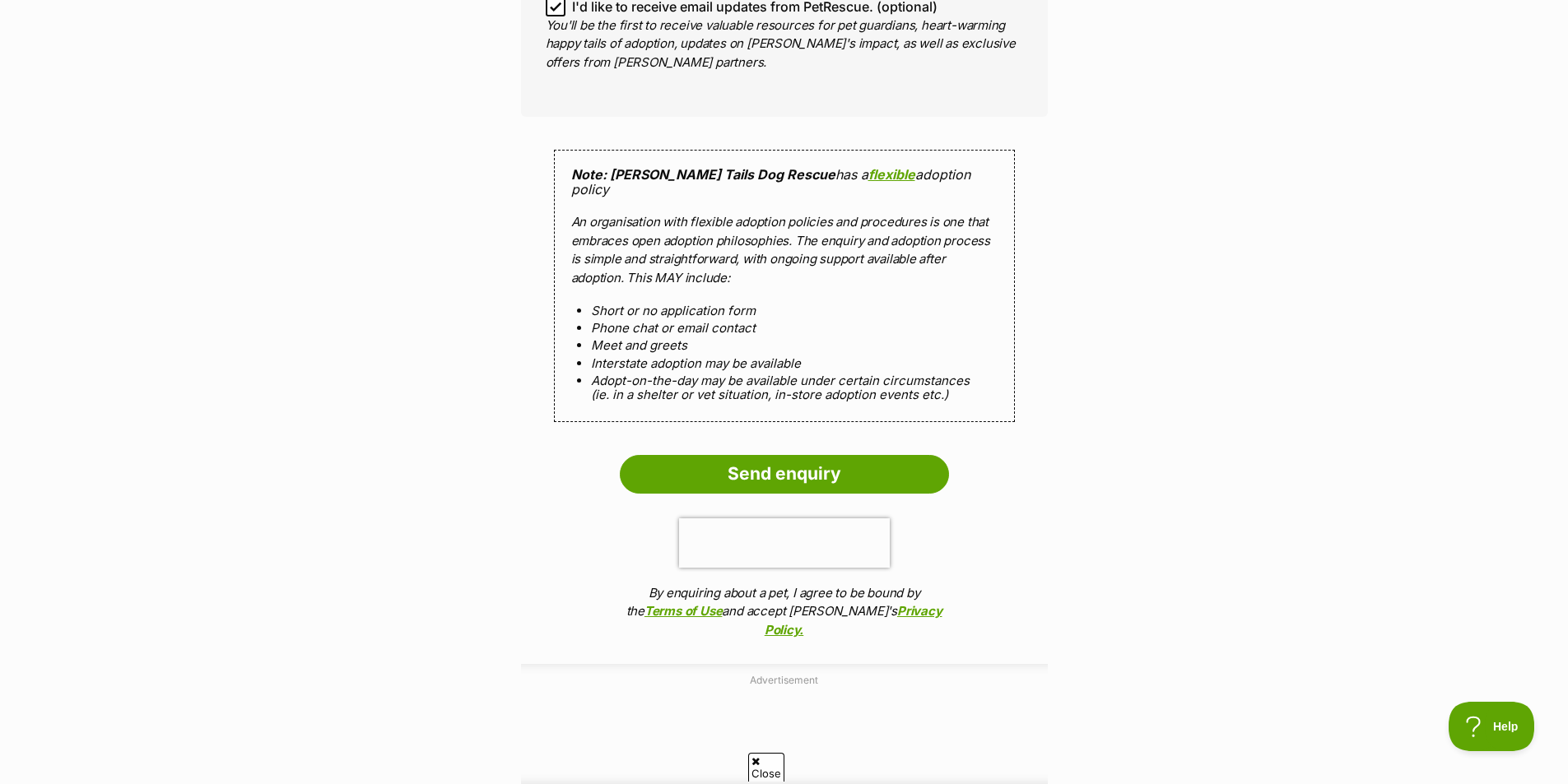
click at [824, 455] on input "Send enquiry" at bounding box center [784, 473] width 329 height 38
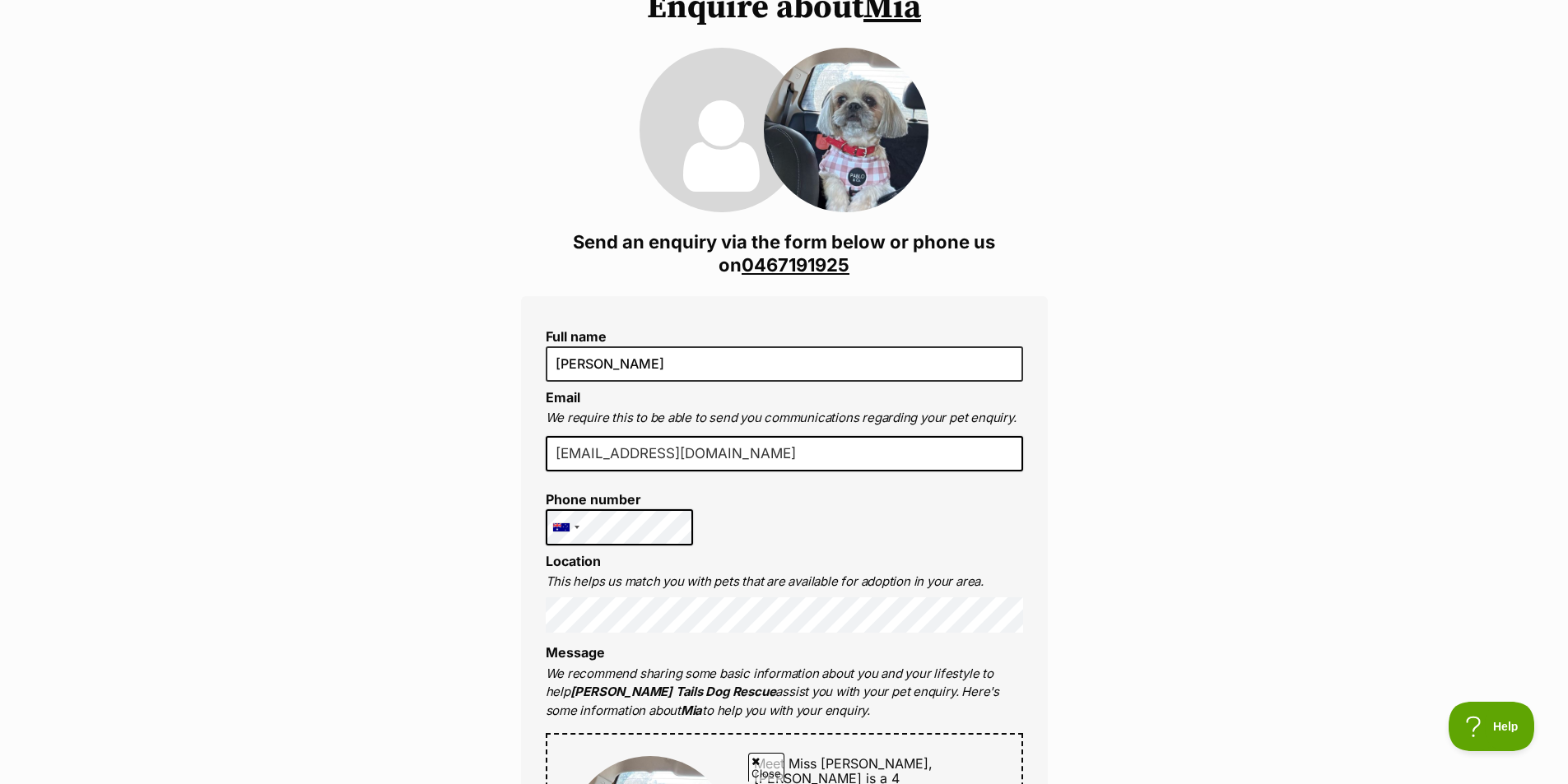
scroll to position [0, 0]
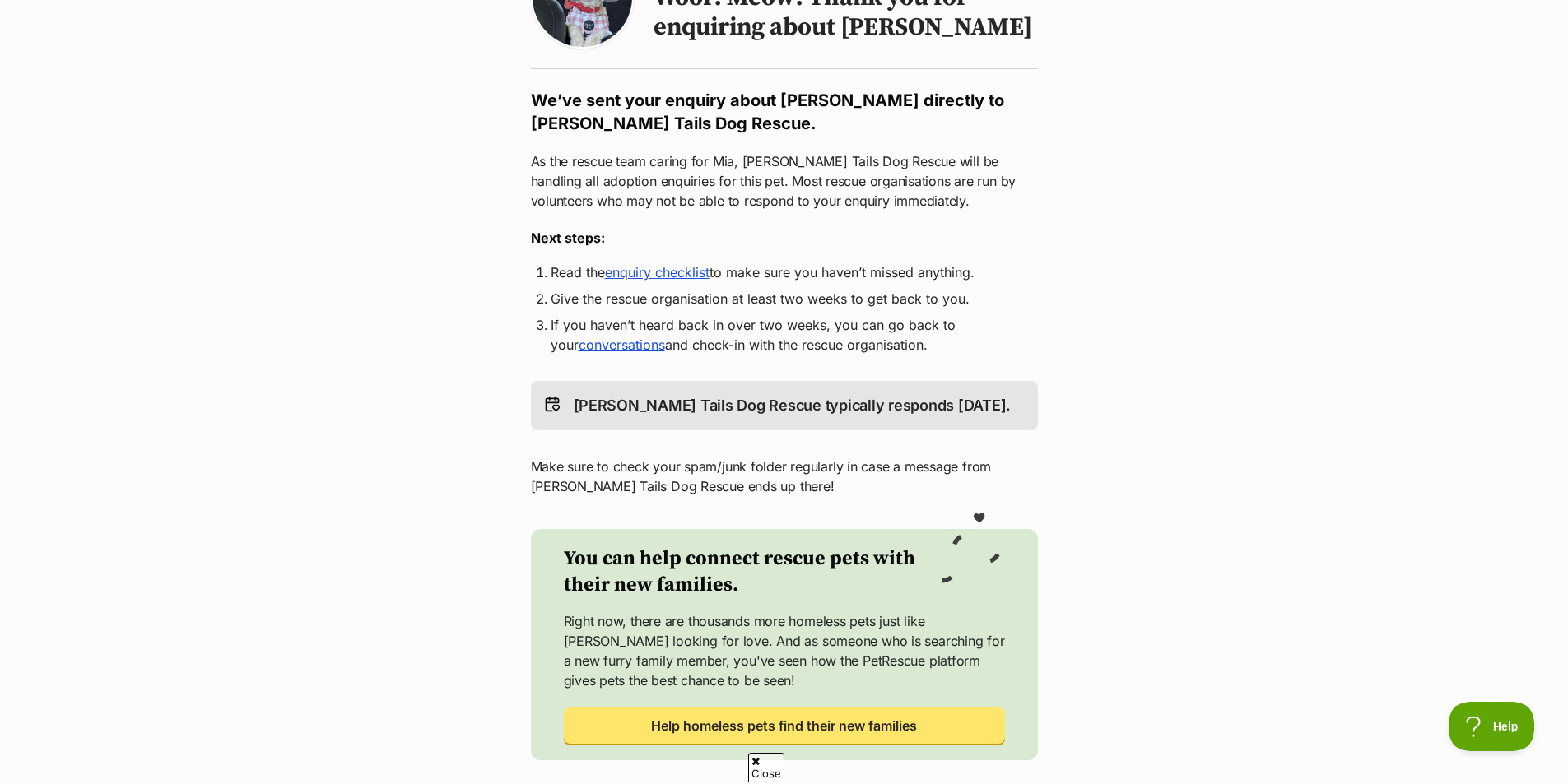
scroll to position [247, 0]
